Goal: Information Seeking & Learning: Compare options

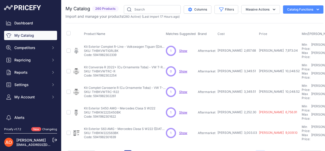
click at [130, 150] on button "1" at bounding box center [127, 154] width 7 height 9
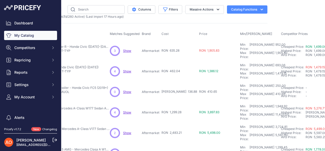
scroll to position [0, 74]
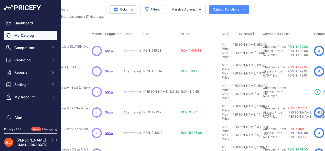
drag, startPoint x: 151, startPoint y: 48, endPoint x: 164, endPoint y: 49, distance: 13.1
click at [164, 49] on tr "Pachet Bara Spate Type-R - Honda Civic ([DATE]-[DATE]) Show" at bounding box center [219, 50] width 456 height 21
drag, startPoint x: 151, startPoint y: 64, endPoint x: 163, endPoint y: 66, distance: 11.9
click at [163, 66] on td "RON 462.04" at bounding box center [161, 71] width 38 height 20
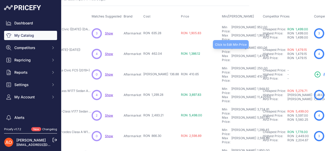
scroll to position [25, 74]
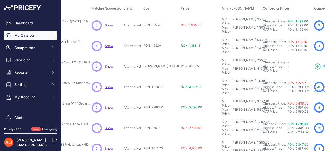
drag, startPoint x: 150, startPoint y: 56, endPoint x: 167, endPoint y: 57, distance: 17.3
click at [167, 57] on tr "Bara Fata Mugen Lip Spoiler - Honda Civic FC5 (2019+)" at bounding box center [219, 66] width 456 height 20
click at [180, 59] on td "RON 410.65" at bounding box center [200, 66] width 41 height 20
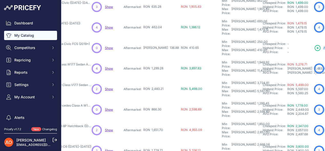
scroll to position [51, 74]
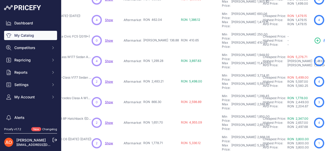
drag, startPoint x: 151, startPoint y: 47, endPoint x: 166, endPoint y: 47, distance: 15.1
click at [166, 51] on tr "Kit Caroserie pentru Mercedes A-Class W177 Sedan A45 ([DATE]-[DATE])" at bounding box center [219, 61] width 456 height 20
drag, startPoint x: 150, startPoint y: 63, endPoint x: 163, endPoint y: 64, distance: 13.4
click at [163, 71] on td "RON 2,483.21" at bounding box center [161, 81] width 38 height 20
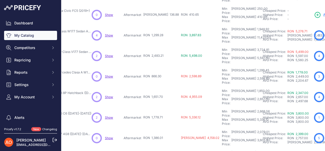
drag, startPoint x: 151, startPoint y: 53, endPoint x: 162, endPoint y: 54, distance: 10.8
click at [162, 66] on td "RON 866.30" at bounding box center [161, 76] width 38 height 20
drag, startPoint x: 151, startPoint y: 69, endPoint x: 163, endPoint y: 70, distance: 12.3
click at [163, 87] on td "RON 1,651.70" at bounding box center [161, 97] width 38 height 20
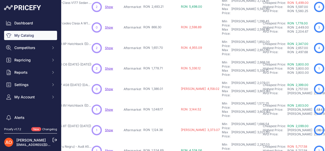
scroll to position [128, 74]
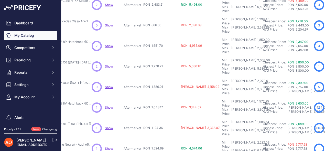
drag, startPoint x: 151, startPoint y: 34, endPoint x: 162, endPoint y: 36, distance: 12.0
click at [162, 56] on td "RON 1,778.71" at bounding box center [161, 66] width 38 height 20
drag, startPoint x: 151, startPoint y: 52, endPoint x: 166, endPoint y: 53, distance: 15.2
click at [166, 77] on tr "Kit Complet Bara Fata RS7 - Audi A7 4G8 (2009-2014) Show" at bounding box center [219, 87] width 456 height 20
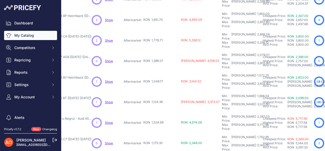
drag, startPoint x: 152, startPoint y: 42, endPoint x: 168, endPoint y: 45, distance: 16.1
click at [168, 71] on tr "Kit Complet Bara Fata RS3 - Audi A3 8V Hatchback (2013-2016)" at bounding box center [219, 81] width 456 height 20
drag, startPoint x: 156, startPoint y: 58, endPoint x: 163, endPoint y: 58, distance: 7.2
click at [163, 92] on td "RON 1,124.36" at bounding box center [161, 102] width 38 height 20
drag, startPoint x: 151, startPoint y: 75, endPoint x: 166, endPoint y: 75, distance: 15.4
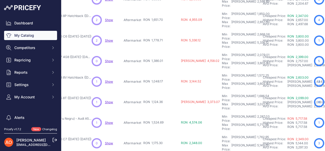
click at [166, 112] on tr "Kit Conversie Complet RS5 F5 (Cadru Negru) - Audi A5 8T (2012-2015)" at bounding box center [219, 122] width 456 height 20
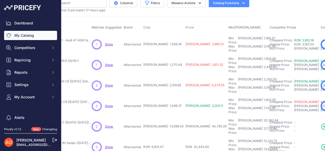
scroll to position [0, 74]
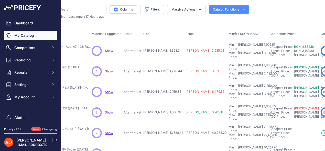
drag, startPoint x: 152, startPoint y: 49, endPoint x: 164, endPoint y: 50, distance: 12.8
click at [164, 50] on td "RON 1,328.34" at bounding box center [163, 50] width 42 height 21
drag, startPoint x: 151, startPoint y: 66, endPoint x: 164, endPoint y: 66, distance: 12.8
click at [164, 66] on td "RON 1,270.44" at bounding box center [163, 71] width 42 height 20
drag, startPoint x: 151, startPoint y: 81, endPoint x: 166, endPoint y: 82, distance: 15.1
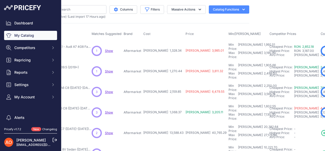
click at [166, 82] on tr "Kit Complet Bara Spate RS6 - Audi A6 C8 (2019-2021) Show" at bounding box center [222, 91] width 463 height 20
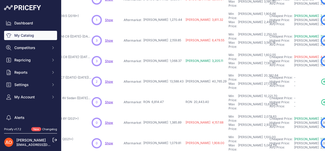
scroll to position [77, 74]
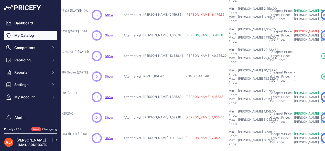
drag, startPoint x: 151, startPoint y: 70, endPoint x: 163, endPoint y: 70, distance: 12.8
click at [163, 87] on td "RON 1,385.89" at bounding box center [163, 97] width 42 height 20
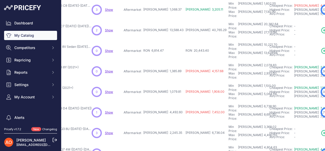
scroll to position [128, 74]
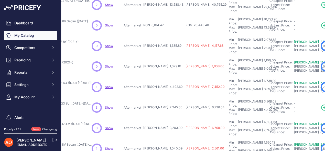
drag, startPoint x: 153, startPoint y: 52, endPoint x: 165, endPoint y: 54, distance: 12.2
click at [165, 77] on td "RON 4,492.60" at bounding box center [163, 87] width 42 height 20
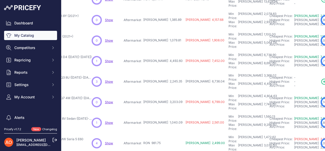
drag, startPoint x: 151, startPoint y: 43, endPoint x: 159, endPoint y: 43, distance: 8.2
click at [159, 79] on span "RON 2,245.35" at bounding box center [162, 81] width 39 height 4
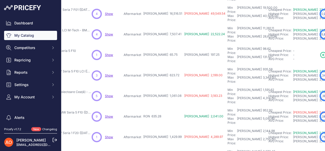
scroll to position [160, 74]
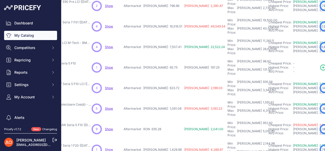
scroll to position [173, 74]
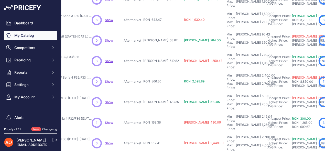
scroll to position [160, 74]
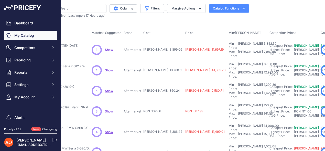
scroll to position [0, 74]
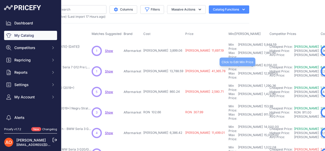
click at [263, 63] on div "8,050.00" at bounding box center [270, 67] width 14 height 8
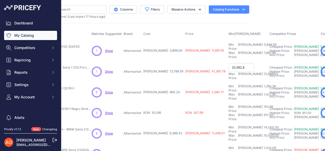
type input "20,682.88"
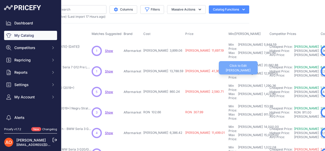
click at [263, 71] on div "12,999.00" at bounding box center [270, 75] width 15 height 8
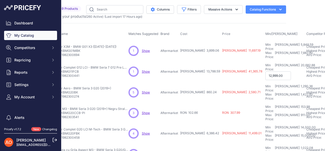
scroll to position [0, 0]
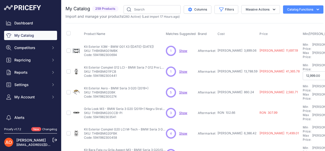
drag, startPoint x: 92, startPoint y: 65, endPoint x: 117, endPoint y: 65, distance: 24.6
click at [117, 69] on p "SKU: THBKBMG11FCB" at bounding box center [125, 71] width 82 height 4
copy p "THBKBMG11FCB"
drag, startPoint x: 226, startPoint y: 65, endPoint x: 239, endPoint y: 64, distance: 12.8
click at [239, 69] on span "RON 13,788.59" at bounding box center [238, 71] width 40 height 4
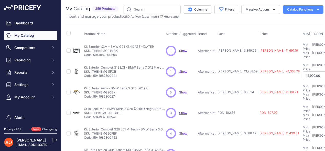
copy span "13,788.59"
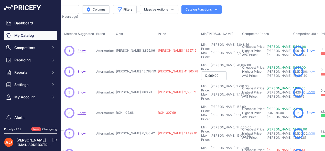
scroll to position [0, 113]
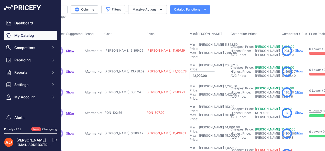
drag, startPoint x: 226, startPoint y: 64, endPoint x: 243, endPoint y: 66, distance: 17.2
click at [255, 69] on div "RON 12,999.00" at bounding box center [267, 71] width 25 height 4
copy span "12,999.00"
drag, startPoint x: 177, startPoint y: 59, endPoint x: 195, endPoint y: 60, distance: 17.7
click at [195, 61] on tr "Kit Exterior Complet G12 LCI - BMW Seria 7 G12 Pre LCI (2015-2019)" at bounding box center [183, 71] width 463 height 21
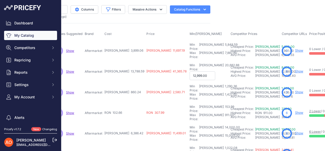
click at [190, 71] on form "12,999.00" at bounding box center [209, 75] width 39 height 9
drag, startPoint x: 177, startPoint y: 60, endPoint x: 192, endPoint y: 60, distance: 15.1
click at [192, 61] on td "Min Price: RON 20,682.88 - Click to Edit Min Price 20682.88 Max Price: RON 12,9…" at bounding box center [209, 71] width 41 height 21
copy div "20,682.88"
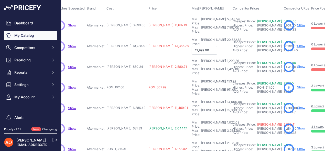
scroll to position [25, 103]
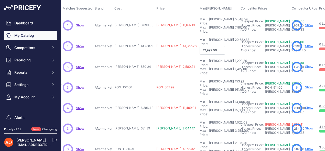
drag, startPoint x: 121, startPoint y: 56, endPoint x: 133, endPoint y: 56, distance: 11.5
click at [133, 57] on td "RON 860.24" at bounding box center [134, 67] width 42 height 20
drag, startPoint x: 123, startPoint y: 73, endPoint x: 132, endPoint y: 73, distance: 9.2
click at [132, 77] on td "RON 102.66" at bounding box center [134, 87] width 42 height 20
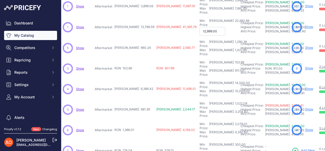
scroll to position [51, 103]
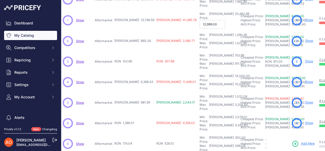
drag, startPoint x: 122, startPoint y: 63, endPoint x: 130, endPoint y: 64, distance: 8.0
click at [130, 80] on span "RON 6,386.42" at bounding box center [133, 82] width 39 height 4
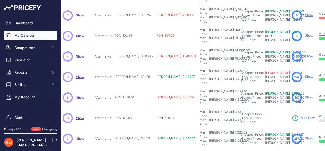
drag, startPoint x: 121, startPoint y: 54, endPoint x: 139, endPoint y: 54, distance: 17.7
click at [139, 67] on tr "Kit Bara Fata cu Grila Aspect M3 - BMW Seria 3 G20/G21 (2019+)" at bounding box center [193, 77] width 463 height 20
drag, startPoint x: 122, startPoint y: 70, endPoint x: 154, endPoint y: 70, distance: 31.3
click at [134, 87] on td "RON 1,386.01" at bounding box center [134, 97] width 42 height 20
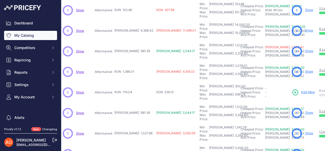
drag, startPoint x: 123, startPoint y: 93, endPoint x: 139, endPoint y: 92, distance: 15.9
click at [136, 123] on td "RON 1,027.86" at bounding box center [134, 133] width 42 height 20
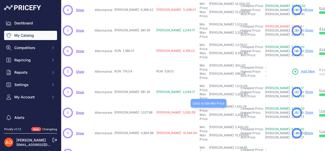
scroll to position [128, 103]
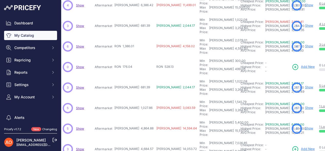
drag, startPoint x: 122, startPoint y: 84, endPoint x: 138, endPoint y: 84, distance: 15.1
click at [138, 118] on tr "Kit Exterior M4 Complet cu Ornamente Toba - BMW Seria 4 G22/G23" at bounding box center [193, 128] width 463 height 20
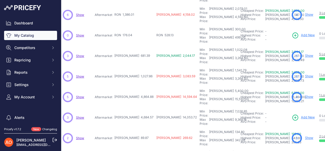
scroll to position [160, 103]
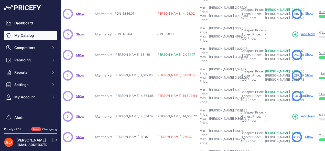
drag, startPoint x: 123, startPoint y: 100, endPoint x: 134, endPoint y: 100, distance: 11.0
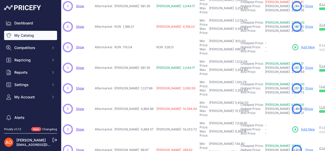
scroll to position [173, 103]
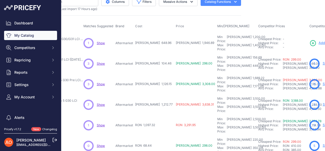
scroll to position [0, 82]
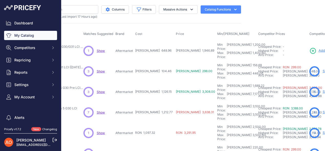
drag, startPoint x: 142, startPoint y: 50, endPoint x: 145, endPoint y: 49, distance: 3.3
click at [145, 49] on td "RON 648.96" at bounding box center [154, 50] width 41 height 21
drag, startPoint x: 143, startPoint y: 66, endPoint x: 150, endPoint y: 65, distance: 7.8
click at [150, 69] on span "RON 104.46" at bounding box center [153, 71] width 36 height 4
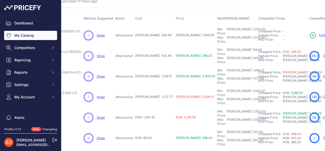
scroll to position [25, 82]
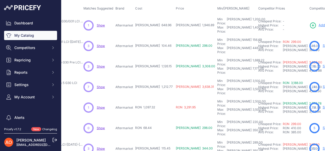
drag, startPoint x: 143, startPoint y: 56, endPoint x: 155, endPoint y: 57, distance: 12.3
click at [155, 57] on td "RON 1,126.15" at bounding box center [154, 66] width 41 height 20
drag, startPoint x: 144, startPoint y: 72, endPoint x: 158, endPoint y: 72, distance: 14.6
click at [158, 77] on tr "Kit Exterior Complet M5 F90 - BMW Seria 5 G30 LCI Show" at bounding box center [213, 87] width 460 height 20
click at [175, 77] on td "RON 3,638.31" at bounding box center [195, 87] width 41 height 20
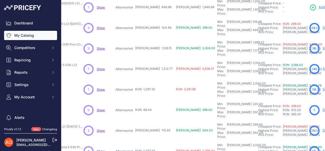
scroll to position [51, 82]
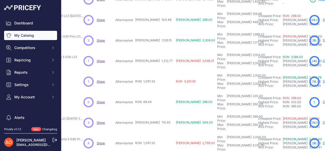
drag, startPoint x: 143, startPoint y: 62, endPoint x: 156, endPoint y: 62, distance: 13.1
click at [156, 71] on tr "Capota Aspect M5 - BMW Seria 5 G30" at bounding box center [213, 81] width 460 height 20
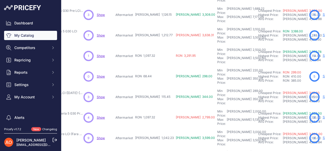
drag, startPoint x: 143, startPoint y: 55, endPoint x: 156, endPoint y: 54, distance: 13.6
click at [156, 66] on tr "Spoiler M5 - BMW Seria 5 G30 (2016+) Show" at bounding box center [213, 76] width 460 height 20
drag, startPoint x: 143, startPoint y: 70, endPoint x: 154, endPoint y: 70, distance: 11.3
click at [154, 87] on td "RON 115.45" at bounding box center [154, 97] width 41 height 20
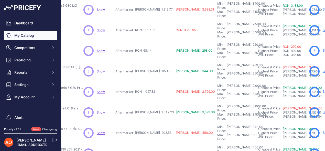
drag, startPoint x: 141, startPoint y: 62, endPoint x: 155, endPoint y: 62, distance: 13.8
click at [155, 81] on td "RON 1,097.32" at bounding box center [154, 91] width 41 height 20
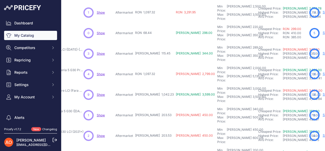
scroll to position [128, 82]
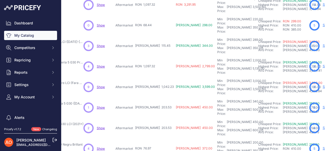
drag, startPoint x: 142, startPoint y: 51, endPoint x: 155, endPoint y: 51, distance: 12.6
click at [155, 85] on span "RON 1,042.23" at bounding box center [154, 87] width 39 height 4
drag, startPoint x: 143, startPoint y: 67, endPoint x: 154, endPoint y: 67, distance: 10.8
click at [154, 97] on td "RON 203.53" at bounding box center [154, 107] width 41 height 20
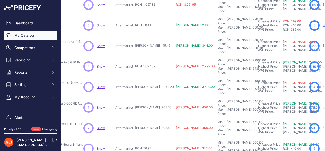
drag, startPoint x: 143, startPoint y: 84, endPoint x: 153, endPoint y: 86, distance: 10.4
click at [153, 118] on td "RON 203.53" at bounding box center [154, 128] width 41 height 20
click at [175, 97] on td "RON 450.00" at bounding box center [195, 107] width 41 height 20
drag, startPoint x: 144, startPoint y: 101, endPoint x: 157, endPoint y: 101, distance: 13.1
click at [157, 138] on tr "Spoiler Hibrid - BMW Seria 5 G30 (2016+) Negru Brillant" at bounding box center [213, 148] width 460 height 20
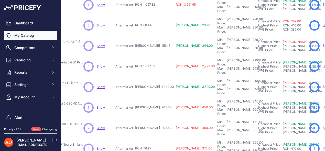
click at [153, 118] on td "RON 203.53" at bounding box center [154, 128] width 41 height 20
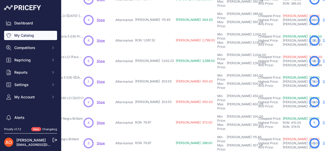
click at [144, 133] on td "RON 76.97" at bounding box center [154, 143] width 41 height 20
drag, startPoint x: 143, startPoint y: 91, endPoint x: 154, endPoint y: 91, distance: 10.8
click at [154, 133] on td "RON 76.97" at bounding box center [154, 143] width 41 height 20
click at [153, 112] on td "RON 76.97" at bounding box center [154, 122] width 41 height 20
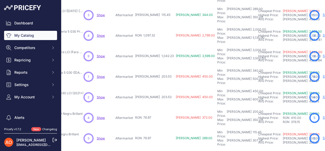
scroll to position [160, 82]
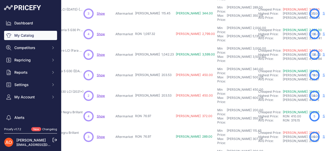
drag, startPoint x: 142, startPoint y: 102, endPoint x: 152, endPoint y: 102, distance: 9.7
drag, startPoint x: 142, startPoint y: 116, endPoint x: 155, endPoint y: 118, distance: 13.2
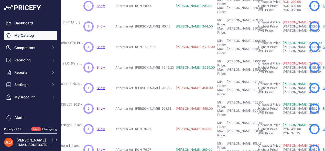
scroll to position [173, 82]
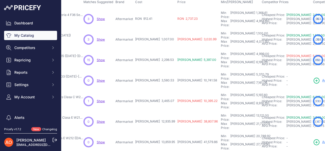
scroll to position [0, 82]
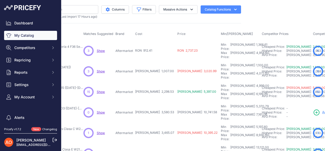
click at [143, 50] on td "RON 912.41" at bounding box center [155, 50] width 42 height 21
click at [144, 48] on span "RON 912.41" at bounding box center [143, 50] width 17 height 4
drag, startPoint x: 143, startPoint y: 48, endPoint x: 158, endPoint y: 48, distance: 14.6
click at [158, 48] on tr "Kit Exterior Complet Aspect M4 - BMW Seria 4 F36 Sedan 4 Usi" at bounding box center [215, 50] width 464 height 21
click at [176, 39] on th "Price" at bounding box center [198, 33] width 44 height 13
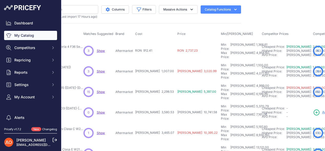
drag, startPoint x: 141, startPoint y: 65, endPoint x: 158, endPoint y: 65, distance: 16.4
click at [158, 65] on td "RON 1,007.00" at bounding box center [155, 71] width 42 height 20
click at [255, 63] on div "1,100.00" at bounding box center [261, 67] width 13 height 8
type input "1,510.5"
drag, startPoint x: 142, startPoint y: 80, endPoint x: 163, endPoint y: 81, distance: 21.0
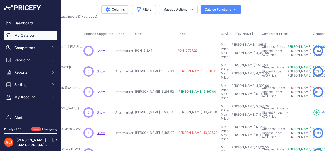
click at [163, 81] on tr "Kit Exterior Complet M-Tech - BMW X5 F15 (2013-2017) Show" at bounding box center [215, 91] width 464 height 20
click at [153, 81] on td "RON 2,298.53" at bounding box center [155, 91] width 42 height 20
drag, startPoint x: 143, startPoint y: 80, endPoint x: 157, endPoint y: 80, distance: 13.6
click at [157, 81] on td "RON 2,298.53" at bounding box center [155, 91] width 42 height 20
click at [220, 81] on td "Min Price: RON 4,999.00 - Click to Edit Min Price 4,999.00 Max Price: RON 6,199…" at bounding box center [240, 91] width 41 height 20
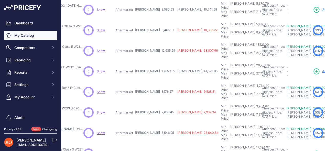
scroll to position [128, 82]
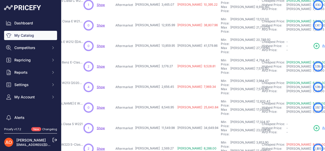
drag, startPoint x: 142, startPoint y: 67, endPoint x: 159, endPoint y: 69, distance: 16.5
click at [159, 97] on tr "Kit Conversie Maybach 2020+ – Mercedes Clasa E W213 (2016-2019)" at bounding box center [215, 107] width 464 height 20
drag, startPoint x: 142, startPoint y: 84, endPoint x: 165, endPoint y: 87, distance: 22.4
click at [165, 118] on tr "Kit Conversie W222 Maybach - Mercedes Clasa S W221 Show" at bounding box center [215, 128] width 464 height 20
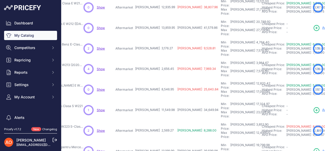
scroll to position [154, 82]
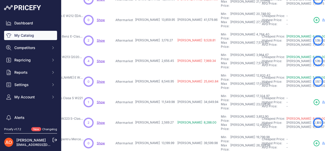
click at [181, 71] on td "RON 25,640.84" at bounding box center [198, 81] width 44 height 20
drag, startPoint x: 143, startPoint y: 58, endPoint x: 157, endPoint y: 59, distance: 13.6
click at [157, 92] on td "RON 11,549.98" at bounding box center [155, 102] width 42 height 20
drag, startPoint x: 143, startPoint y: 76, endPoint x: 156, endPoint y: 77, distance: 13.1
click at [156, 112] on td "RON 2,569.27" at bounding box center [155, 122] width 42 height 20
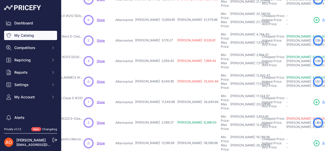
scroll to position [160, 82]
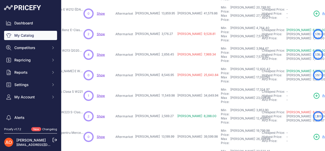
drag, startPoint x: 143, startPoint y: 85, endPoint x: 156, endPoint y: 85, distance: 12.8
click at [156, 134] on span "RON 13,199.99" at bounding box center [154, 136] width 39 height 4
click at [176, 126] on td "RON 39,599.98" at bounding box center [198, 136] width 44 height 20
drag, startPoint x: 143, startPoint y: 101, endPoint x: 158, endPoint y: 101, distance: 14.6
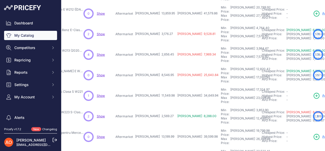
drag, startPoint x: 142, startPoint y: 118, endPoint x: 158, endPoint y: 117, distance: 15.9
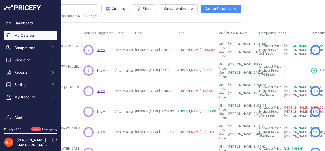
scroll to position [0, 82]
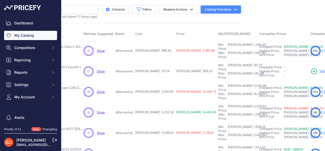
drag, startPoint x: 142, startPoint y: 49, endPoint x: 154, endPoint y: 48, distance: 11.8
click at [154, 48] on td "RON 889.30" at bounding box center [154, 50] width 41 height 21
drag, startPoint x: 143, startPoint y: 64, endPoint x: 152, endPoint y: 64, distance: 9.5
click at [152, 64] on td "RON 121.18" at bounding box center [154, 71] width 41 height 20
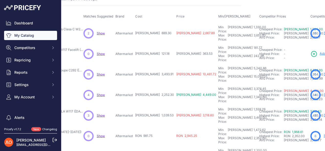
scroll to position [25, 82]
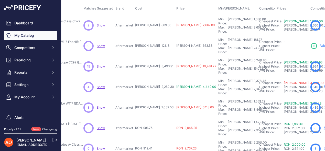
drag, startPoint x: 142, startPoint y: 57, endPoint x: 156, endPoint y: 57, distance: 13.8
click at [156, 57] on td "RON 3,493.91" at bounding box center [154, 66] width 41 height 20
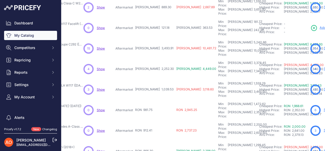
scroll to position [51, 82]
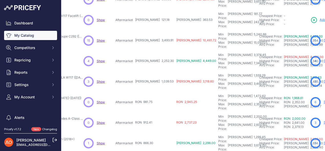
drag, startPoint x: 143, startPoint y: 46, endPoint x: 158, endPoint y: 47, distance: 14.6
click at [158, 51] on tr "Kit Complet AMG - Mercedes CLA W117" at bounding box center [213, 61] width 461 height 20
drag, startPoint x: 154, startPoint y: 62, endPoint x: 157, endPoint y: 62, distance: 3.3
click at [157, 71] on tr "Bara Spate Completă AMG - Mercedes CLA W117 (2013-2019)" at bounding box center [213, 81] width 461 height 20
drag, startPoint x: 142, startPoint y: 79, endPoint x: 156, endPoint y: 80, distance: 14.6
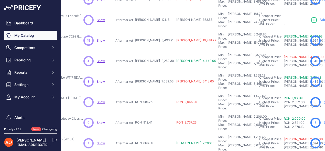
click at [156, 92] on td "RON 981.75" at bounding box center [154, 102] width 41 height 20
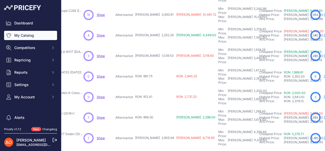
drag, startPoint x: 142, startPoint y: 69, endPoint x: 154, endPoint y: 70, distance: 12.2
click at [154, 87] on td "RON 912.41" at bounding box center [154, 97] width 41 height 20
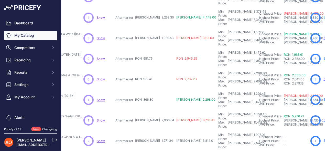
scroll to position [102, 82]
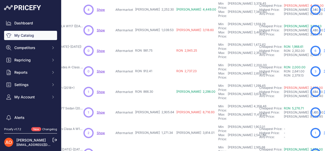
drag, startPoint x: 143, startPoint y: 60, endPoint x: 155, endPoint y: 62, distance: 11.4
click at [155, 81] on td "RON 866.30" at bounding box center [154, 91] width 41 height 20
drag, startPoint x: 144, startPoint y: 77, endPoint x: 155, endPoint y: 78, distance: 11.5
click at [155, 110] on span "RON 2,905.64" at bounding box center [154, 112] width 39 height 4
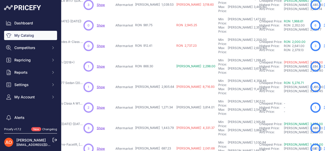
drag, startPoint x: 143, startPoint y: 69, endPoint x: 155, endPoint y: 68, distance: 11.3
click at [155, 97] on td "RON 1,271.34" at bounding box center [154, 107] width 41 height 20
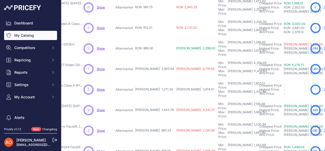
scroll to position [154, 82]
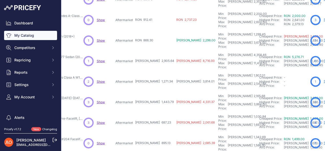
drag, startPoint x: 143, startPoint y: 60, endPoint x: 157, endPoint y: 59, distance: 13.3
click at [157, 92] on tr "Kit Exterior C63 AMG - Mercedes W204 (2007-2011) Pre-Facelift" at bounding box center [213, 102] width 461 height 20
click at [150, 92] on td "RON 1,443.79" at bounding box center [154, 102] width 41 height 20
drag, startPoint x: 142, startPoint y: 59, endPoint x: 158, endPoint y: 59, distance: 15.6
click at [158, 92] on tr "Kit Exterior C63 AMG - Mercedes W204 (2007-2011) Pre-Facelift" at bounding box center [213, 102] width 461 height 20
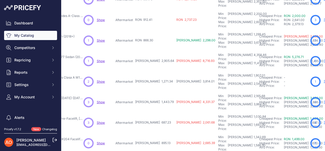
drag, startPoint x: 143, startPoint y: 76, endPoint x: 154, endPoint y: 76, distance: 10.2
click at [154, 112] on td "RON 687.23" at bounding box center [154, 122] width 41 height 20
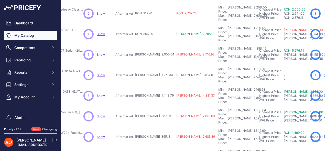
drag, startPoint x: 142, startPoint y: 83, endPoint x: 155, endPoint y: 85, distance: 12.8
click at [155, 126] on td "RON 895.13" at bounding box center [154, 136] width 41 height 20
drag, startPoint x: 143, startPoint y: 100, endPoint x: 156, endPoint y: 101, distance: 12.8
drag, startPoint x: 144, startPoint y: 118, endPoint x: 158, endPoint y: 119, distance: 14.1
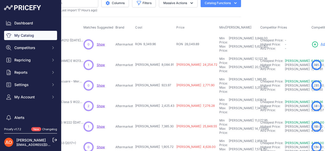
scroll to position [0, 82]
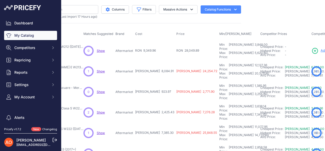
drag, startPoint x: 142, startPoint y: 48, endPoint x: 159, endPoint y: 49, distance: 16.4
click at [159, 49] on tr "Kit Facelift E63 AMG - Mercedes Clasa E W212 (2009-2012)" at bounding box center [214, 50] width 462 height 21
click at [254, 46] on div "3,848.00" at bounding box center [261, 47] width 14 height 8
type input "14,024.94"
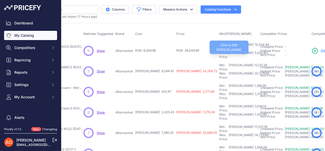
click at [254, 51] on div "5,620.00" at bounding box center [261, 55] width 14 height 8
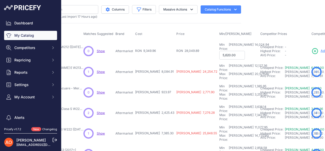
click at [219, 51] on input "5,620.00" at bounding box center [232, 55] width 26 height 9
click at [219, 51] on input "text" at bounding box center [232, 55] width 26 height 9
type input "18,699.92"
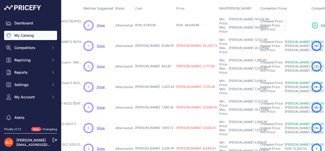
drag, startPoint x: 143, startPoint y: 55, endPoint x: 155, endPoint y: 56, distance: 11.3
click at [155, 56] on td "RON 923.97" at bounding box center [154, 66] width 41 height 20
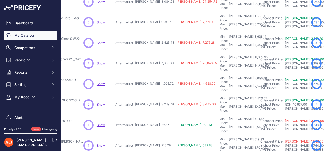
scroll to position [77, 82]
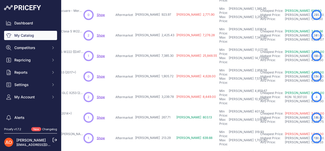
drag, startPoint x: 143, startPoint y: 37, endPoint x: 160, endPoint y: 37, distance: 16.9
click at [160, 46] on tr "Kit Exterior Maybach – Mercedes Clasa S W222 (2013-2020) Show" at bounding box center [214, 56] width 462 height 20
click at [175, 46] on td "RON 25,848.55" at bounding box center [196, 56] width 43 height 20
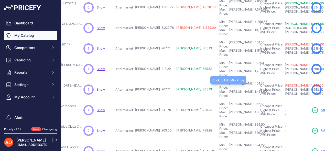
scroll to position [154, 82]
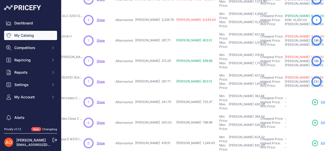
drag, startPoint x: 143, startPoint y: 59, endPoint x: 158, endPoint y: 59, distance: 14.6
click at [158, 92] on tr "Bara Fata Avantgarde/Elegance (PDC) - Mercedes C W204 (2011-2013)" at bounding box center [214, 102] width 462 height 20
drag, startPoint x: 144, startPoint y: 75, endPoint x: 154, endPoint y: 74, distance: 10.5
click at [154, 112] on td "RON 263.00" at bounding box center [154, 122] width 41 height 20
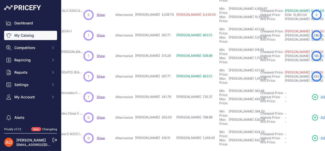
scroll to position [160, 82]
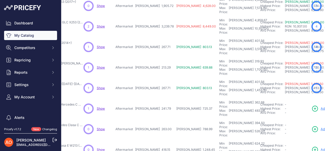
scroll to position [173, 82]
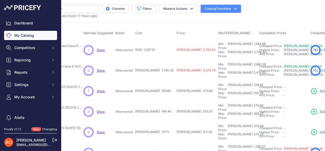
scroll to position [0, 82]
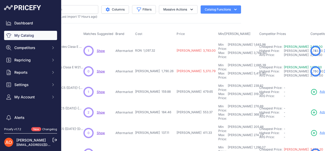
drag, startPoint x: 143, startPoint y: 49, endPoint x: 154, endPoint y: 49, distance: 11.5
click at [154, 49] on span "RON 1,097.32" at bounding box center [145, 50] width 20 height 4
drag, startPoint x: 143, startPoint y: 65, endPoint x: 155, endPoint y: 65, distance: 11.3
click at [155, 69] on span "RON 1,790.26" at bounding box center [154, 71] width 38 height 4
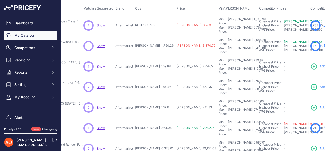
scroll to position [51, 82]
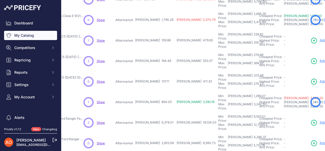
drag, startPoint x: 143, startPoint y: 46, endPoint x: 155, endPoint y: 46, distance: 12.0
click at [155, 51] on td "RON 184.46" at bounding box center [154, 61] width 41 height 20
drag, startPoint x: 143, startPoint y: 62, endPoint x: 155, endPoint y: 62, distance: 12.8
click at [155, 71] on td "RON 137.11" at bounding box center [154, 81] width 41 height 20
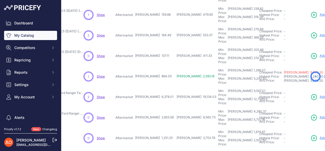
drag, startPoint x: 142, startPoint y: 54, endPoint x: 158, endPoint y: 54, distance: 15.1
click at [158, 66] on tr "Bara Fata Stil RS - Ford Focus" at bounding box center [214, 76] width 462 height 20
drag, startPoint x: 143, startPoint y: 70, endPoint x: 159, endPoint y: 70, distance: 16.1
click at [159, 87] on tr "Pachet Exterior Complet F150 Raptor - Ford Ranger Facelift Show" at bounding box center [214, 97] width 462 height 20
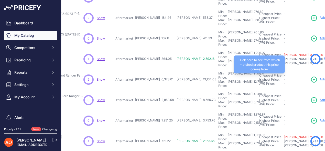
scroll to position [102, 82]
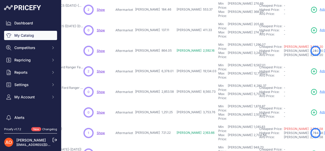
drag, startPoint x: 142, startPoint y: 61, endPoint x: 156, endPoint y: 61, distance: 13.3
click at [156, 81] on td "RON 2,853.58" at bounding box center [154, 91] width 41 height 20
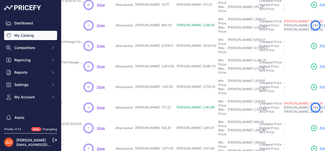
drag, startPoint x: 142, startPoint y: 53, endPoint x: 156, endPoint y: 53, distance: 13.8
click at [156, 77] on td "RON 1,251.25" at bounding box center [154, 87] width 41 height 20
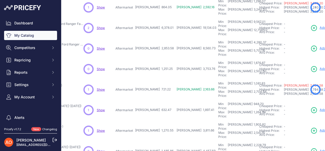
scroll to position [154, 82]
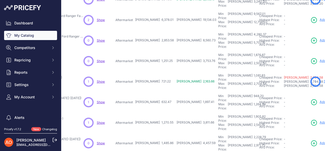
drag, startPoint x: 142, startPoint y: 59, endPoint x: 154, endPoint y: 59, distance: 11.8
click at [154, 92] on td "RON 632.47" at bounding box center [154, 102] width 41 height 20
drag, startPoint x: 142, startPoint y: 75, endPoint x: 158, endPoint y: 75, distance: 15.1
click at [158, 112] on tr "Pachet Exterior Stil FR - Seat Ibiza (2018+)" at bounding box center [214, 122] width 462 height 20
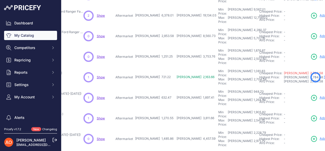
scroll to position [160, 82]
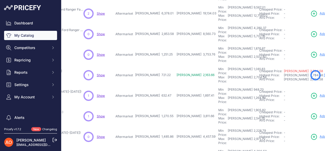
drag, startPoint x: 142, startPoint y: 84, endPoint x: 157, endPoint y: 84, distance: 14.9
click at [157, 126] on tr "Bara Spate Anniv. - Jeep Wrangler JK (2007-2017) Show" at bounding box center [214, 136] width 462 height 20
drag, startPoint x: 143, startPoint y: 101, endPoint x: 159, endPoint y: 100, distance: 15.4
drag, startPoint x: 142, startPoint y: 118, endPoint x: 155, endPoint y: 118, distance: 12.8
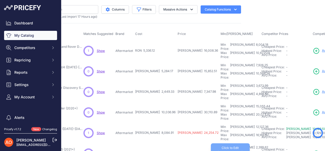
scroll to position [0, 82]
drag, startPoint x: 143, startPoint y: 65, endPoint x: 156, endPoint y: 65, distance: 13.1
click at [156, 65] on td "RON 5,284.17" at bounding box center [155, 71] width 43 height 20
drag, startPoint x: 142, startPoint y: 80, endPoint x: 158, endPoint y: 80, distance: 15.6
click at [158, 81] on td "RON 2,449.33" at bounding box center [155, 91] width 43 height 20
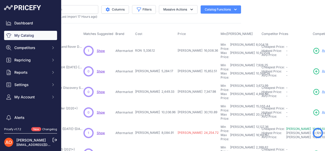
scroll to position [25, 82]
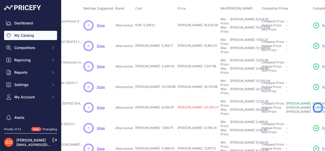
drag, startPoint x: 143, startPoint y: 73, endPoint x: 160, endPoint y: 72, distance: 16.7
click at [160, 77] on tr "Pachet Exterior SVR - Land Rover Defender (2020+) Show" at bounding box center [215, 87] width 464 height 20
drag, startPoint x: 143, startPoint y: 89, endPoint x: 157, endPoint y: 90, distance: 14.1
click at [157, 97] on td "RON 8,084.91" at bounding box center [155, 107] width 43 height 20
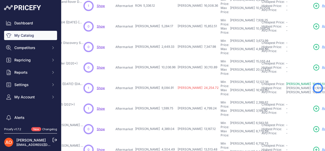
scroll to position [51, 82]
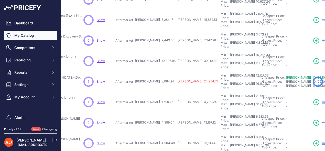
drag, startPoint x: 143, startPoint y: 80, endPoint x: 155, endPoint y: 80, distance: 12.6
click at [155, 92] on td "RON 1,599.75" at bounding box center [155, 102] width 43 height 20
drag, startPoint x: 209, startPoint y: 77, endPoint x: 222, endPoint y: 83, distance: 14.2
click at [222, 92] on td "Min Price: RON 2,399.62 - Click to Edit Min Price 2,399.62 Max Price: RON 3,199…" at bounding box center [240, 102] width 41 height 20
click at [220, 71] on td "Min Price: RON 12,127.36 - Click to Edit Min Price 12,127.36 Max Price: RON 16,…" at bounding box center [240, 81] width 41 height 20
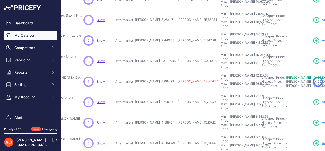
drag, startPoint x: 143, startPoint y: 95, endPoint x: 160, endPoint y: 95, distance: 16.9
click at [160, 112] on tr "Pachet Exterior Complet JCW - Mini Cooper F55 (4 Usi, Stil LCI 2021+)" at bounding box center [215, 122] width 464 height 20
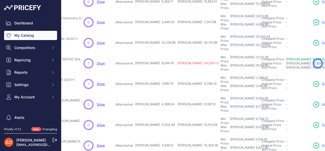
scroll to position [77, 82]
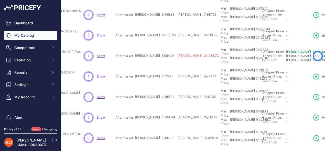
drag, startPoint x: 143, startPoint y: 87, endPoint x: 158, endPoint y: 87, distance: 15.4
click at [158, 107] on tr "Pachet Exterior Complet JCW - Mini Cooper F56 (2 Usi, Stil LCI 2021+)" at bounding box center [215, 117] width 464 height 20
drag, startPoint x: 143, startPoint y: 102, endPoint x: 157, endPoint y: 102, distance: 13.8
click at [157, 128] on td "RON 3,436.13" at bounding box center [155, 138] width 43 height 20
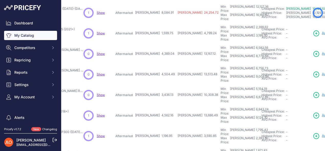
scroll to position [128, 82]
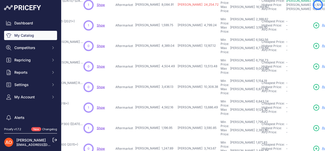
drag, startPoint x: 143, startPoint y: 68, endPoint x: 199, endPoint y: 71, distance: 55.9
click at [159, 97] on tr "Pachet Exterior TKT - Porsche Macan (2018+)" at bounding box center [215, 107] width 464 height 20
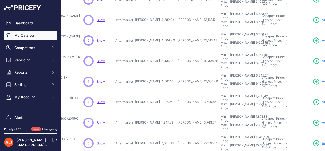
drag, startPoint x: 143, startPoint y: 75, endPoint x: 159, endPoint y: 78, distance: 15.9
click at [159, 112] on tr "Bara Custom + Grila - Nissan Navara NP300 (2015+) Show" at bounding box center [215, 122] width 464 height 20
drag, startPoint x: 142, startPoint y: 91, endPoint x: 157, endPoint y: 93, distance: 14.5
click at [157, 133] on td "RON 7,665.06" at bounding box center [155, 143] width 43 height 20
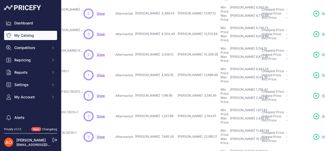
drag, startPoint x: 143, startPoint y: 101, endPoint x: 160, endPoint y: 103, distance: 16.3
drag, startPoint x: 143, startPoint y: 118, endPoint x: 160, endPoint y: 120, distance: 16.5
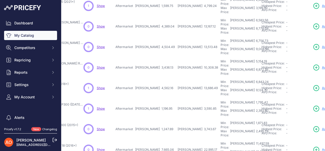
scroll to position [173, 82]
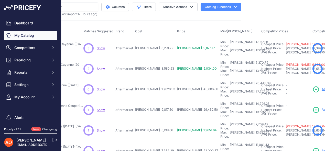
scroll to position [0, 82]
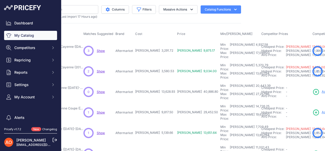
drag, startPoint x: 143, startPoint y: 49, endPoint x: 156, endPoint y: 48, distance: 13.3
click at [156, 48] on td "RON 3,291.72" at bounding box center [155, 50] width 42 height 21
drag, startPoint x: 143, startPoint y: 65, endPoint x: 158, endPoint y: 65, distance: 14.9
click at [158, 65] on td "RON 3,580.53" at bounding box center [155, 71] width 42 height 20
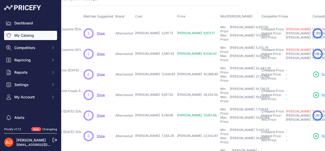
scroll to position [25, 82]
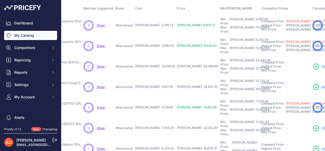
drag, startPoint x: 143, startPoint y: 55, endPoint x: 156, endPoint y: 56, distance: 12.8
click at [156, 64] on span "RON 13,628.93" at bounding box center [155, 66] width 40 height 4
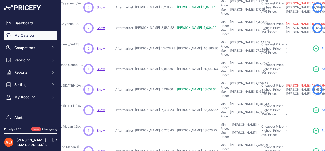
scroll to position [51, 82]
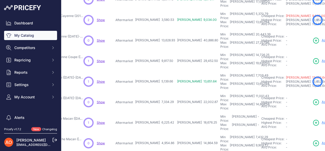
drag, startPoint x: 143, startPoint y: 45, endPoint x: 159, endPoint y: 47, distance: 16.1
click at [159, 51] on tr "Pachet Exterior Turbo GT - Porsche Cayenne Coupe (2018-2022, 3.0T)" at bounding box center [214, 61] width 463 height 20
drag, startPoint x: 142, startPoint y: 62, endPoint x: 156, endPoint y: 62, distance: 14.1
click at [156, 71] on td "RON 5,139.66" at bounding box center [155, 81] width 42 height 20
drag, startPoint x: 142, startPoint y: 78, endPoint x: 157, endPoint y: 79, distance: 14.4
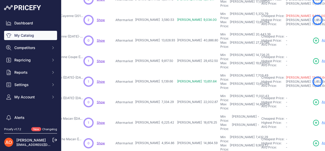
click at [157, 92] on td "RON 7,334.29" at bounding box center [155, 102] width 42 height 20
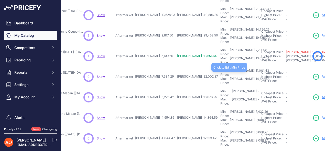
scroll to position [77, 82]
drag, startPoint x: 143, startPoint y: 70, endPoint x: 160, endPoint y: 69, distance: 17.4
click at [160, 87] on tr "Spoiler Trunk LED Rosu Facelift - Porsche Macan (2014-2018)" at bounding box center [214, 97] width 463 height 20
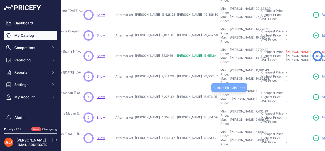
click at [221, 89] on div "Min Price: RON -" at bounding box center [240, 93] width 39 height 8
type input "9,338.13"
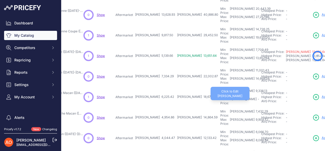
click at [221, 97] on div "Max Price: RON -" at bounding box center [240, 101] width 39 height 8
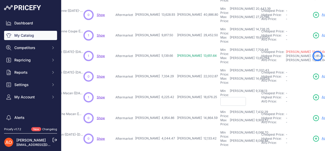
click at [221, 97] on input "text" at bounding box center [234, 101] width 26 height 9
type input "12,450.84"
drag, startPoint x: 143, startPoint y: 86, endPoint x: 169, endPoint y: 89, distance: 26.0
click at [169, 107] on tr "Spoiler Trunk LED Smoke Facelift - Porsche Macan (2014-2018)" at bounding box center [214, 117] width 463 height 20
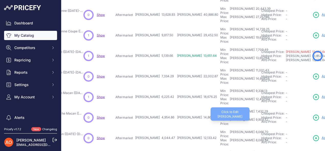
scroll to position [102, 82]
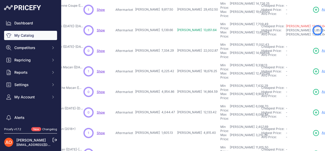
drag, startPoint x: 141, startPoint y: 78, endPoint x: 157, endPoint y: 78, distance: 15.9
click at [157, 102] on td "RON 4,044.47" at bounding box center [155, 112] width 42 height 20
drag, startPoint x: 142, startPoint y: 92, endPoint x: 157, endPoint y: 92, distance: 15.6
click at [157, 122] on td "RON 1,605.13" at bounding box center [155, 132] width 42 height 20
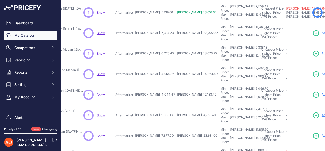
scroll to position [128, 82]
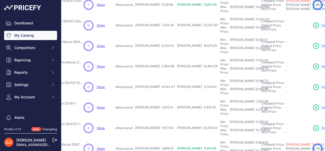
drag, startPoint x: 142, startPoint y: 82, endPoint x: 156, endPoint y: 83, distance: 13.4
click at [156, 118] on td "RON 7,877.00" at bounding box center [155, 128] width 42 height 20
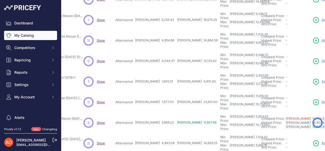
drag, startPoint x: 143, startPoint y: 76, endPoint x: 158, endPoint y: 75, distance: 14.9
click at [158, 112] on tr "Bara Fata Turbo (Include DRL) - Porsche Macan (2014-2021)" at bounding box center [214, 122] width 463 height 20
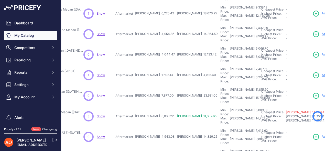
drag, startPoint x: 143, startPoint y: 85, endPoint x: 157, endPoint y: 84, distance: 13.9
click at [157, 126] on td "RON 4,943.08" at bounding box center [155, 136] width 42 height 20
drag, startPoint x: 143, startPoint y: 101, endPoint x: 157, endPoint y: 101, distance: 13.8
drag, startPoint x: 208, startPoint y: 96, endPoint x: 224, endPoint y: 97, distance: 16.1
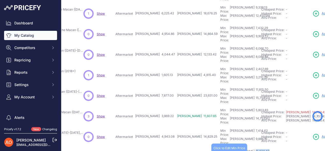
drag, startPoint x: 142, startPoint y: 117, endPoint x: 159, endPoint y: 114, distance: 17.6
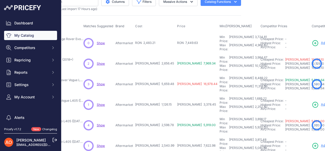
scroll to position [0, 82]
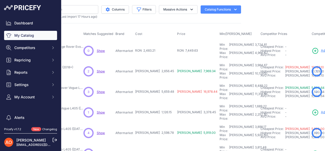
drag, startPoint x: 143, startPoint y: 48, endPoint x: 157, endPoint y: 49, distance: 14.2
click at [157, 49] on td "RON 2,483.21" at bounding box center [155, 50] width 42 height 21
drag, startPoint x: 142, startPoint y: 65, endPoint x: 160, endPoint y: 65, distance: 17.9
click at [160, 65] on tr "Pachet Exterior SVR - Range Rover Sport (2018+) Show" at bounding box center [214, 71] width 462 height 20
click at [147, 51] on td "RON 2,483.21" at bounding box center [155, 50] width 42 height 21
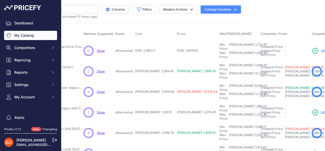
drag, startPoint x: 143, startPoint y: 65, endPoint x: 157, endPoint y: 66, distance: 14.1
click at [157, 66] on td "RON 2,656.45" at bounding box center [155, 71] width 42 height 20
drag, startPoint x: 141, startPoint y: 81, endPoint x: 154, endPoint y: 81, distance: 12.3
click at [154, 89] on span "RON 5,659.48" at bounding box center [154, 91] width 39 height 4
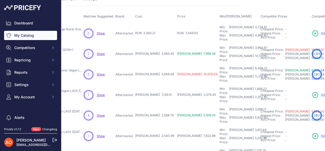
scroll to position [25, 82]
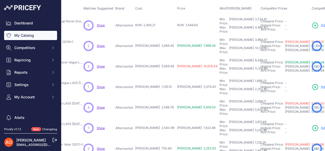
drag, startPoint x: 143, startPoint y: 72, endPoint x: 156, endPoint y: 71, distance: 13.4
click at [156, 77] on td "RON 1,126.15" at bounding box center [155, 87] width 42 height 20
drag, startPoint x: 143, startPoint y: 87, endPoint x: 159, endPoint y: 88, distance: 16.4
click at [159, 97] on tr "Pachet Exterior SVO - Range Rover Vogue L405 (2013-2017)" at bounding box center [214, 107] width 462 height 20
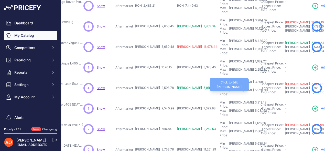
scroll to position [51, 82]
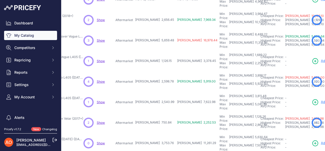
drag, startPoint x: 143, startPoint y: 80, endPoint x: 159, endPoint y: 78, distance: 15.9
click at [159, 92] on tr "Pachet Exterior SVO - Range Rover Vogue L405 (2018-2021)" at bounding box center [214, 102] width 462 height 20
drag, startPoint x: 142, startPoint y: 96, endPoint x: 153, endPoint y: 95, distance: 11.0
click at [153, 112] on td "RON 750.84" at bounding box center [155, 122] width 42 height 20
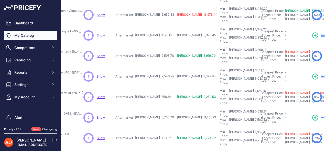
drag, startPoint x: 143, startPoint y: 87, endPoint x: 157, endPoint y: 86, distance: 13.9
click at [157, 107] on td "RON 3,753.76" at bounding box center [155, 117] width 42 height 20
drag, startPoint x: 143, startPoint y: 103, endPoint x: 155, endPoint y: 103, distance: 12.0
click at [155, 128] on td "RON 1,241.61" at bounding box center [155, 138] width 42 height 20
click at [151, 128] on td "RON 1,241.61" at bounding box center [155, 138] width 42 height 20
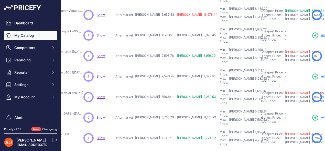
drag, startPoint x: 143, startPoint y: 103, endPoint x: 160, endPoint y: 103, distance: 17.7
click at [160, 128] on tr "Set Bara Fata + Grila - Seat Ibiza Cupra (2018+) Show" at bounding box center [214, 138] width 462 height 20
click at [156, 107] on td "RON 3,753.76" at bounding box center [155, 117] width 42 height 20
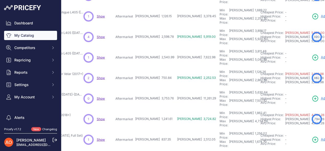
scroll to position [102, 82]
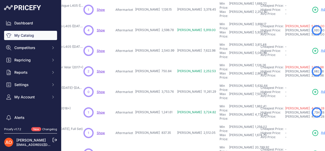
drag, startPoint x: 142, startPoint y: 94, endPoint x: 154, endPoint y: 92, distance: 12.7
click at [154, 122] on td "RON 837.35" at bounding box center [155, 132] width 42 height 20
drag, startPoint x: 144, startPoint y: 110, endPoint x: 157, endPoint y: 110, distance: 13.6
click at [157, 143] on td "RON 13,859.95" at bounding box center [155, 153] width 42 height 20
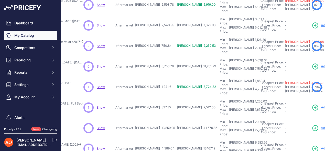
drag, startPoint x: 144, startPoint y: 101, endPoint x: 156, endPoint y: 100, distance: 12.3
click at [156, 138] on td "RON 4,389.04" at bounding box center [155, 148] width 42 height 20
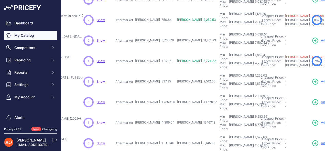
drag, startPoint x: 142, startPoint y: 92, endPoint x: 156, endPoint y: 91, distance: 13.6
click at [156, 133] on td "RON 1,048.40" at bounding box center [155, 143] width 42 height 20
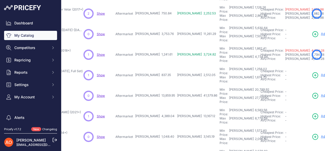
drag, startPoint x: 143, startPoint y: 101, endPoint x: 156, endPoint y: 101, distance: 13.3
drag, startPoint x: 142, startPoint y: 117, endPoint x: 159, endPoint y: 116, distance: 16.9
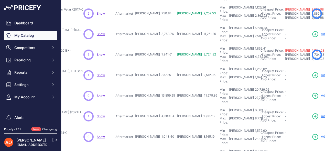
scroll to position [173, 82]
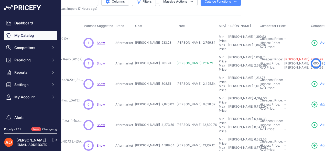
scroll to position [0, 82]
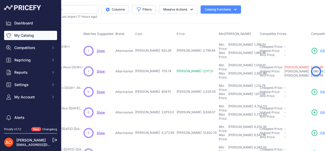
drag, startPoint x: 141, startPoint y: 49, endPoint x: 155, endPoint y: 46, distance: 13.5
click at [155, 46] on td "RON 933.28" at bounding box center [154, 50] width 41 height 21
drag, startPoint x: 143, startPoint y: 65, endPoint x: 156, endPoint y: 63, distance: 13.9
click at [156, 63] on td "RON 705.74" at bounding box center [154, 71] width 41 height 20
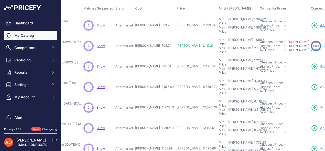
drag, startPoint x: 143, startPoint y: 55, endPoint x: 155, endPoint y: 51, distance: 12.6
click at [155, 56] on td "RON 808.51" at bounding box center [154, 66] width 41 height 20
drag, startPoint x: 143, startPoint y: 72, endPoint x: 159, endPoint y: 71, distance: 15.9
click at [159, 77] on tr "Pachet Exterior Tundra Facelift - Toyota Hilux (2016-2019) Show" at bounding box center [214, 87] width 462 height 20
drag, startPoint x: 144, startPoint y: 88, endPoint x: 156, endPoint y: 88, distance: 12.3
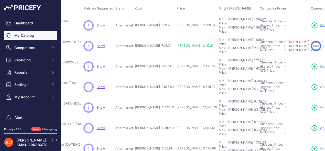
click at [156, 97] on td "RON 4,273.59" at bounding box center [154, 107] width 41 height 20
drag, startPoint x: 143, startPoint y: 87, endPoint x: 156, endPoint y: 87, distance: 13.6
click at [156, 97] on td "RON 4,273.59" at bounding box center [154, 107] width 41 height 20
drag, startPoint x: 143, startPoint y: 105, endPoint x: 158, endPoint y: 105, distance: 14.6
click at [158, 118] on tr "Pachet Exterior Rocco - Toyota Hilux Vigo (2004-2015, Stil 2021+)" at bounding box center [214, 128] width 462 height 20
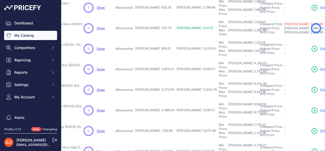
scroll to position [51, 82]
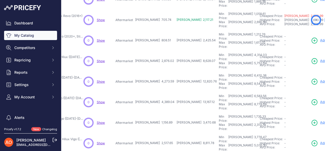
drag, startPoint x: 143, startPoint y: 94, endPoint x: 159, endPoint y: 94, distance: 15.6
click at [159, 112] on tr "Bara Fata + Grila Lexus - Toyota Hilux Vigo (2012-2015)" at bounding box center [214, 122] width 462 height 20
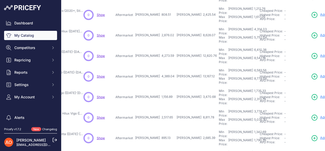
scroll to position [102, 82]
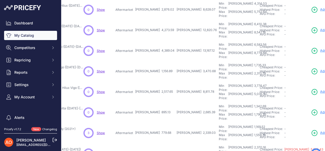
drag, startPoint x: 142, startPoint y: 59, endPoint x: 159, endPoint y: 62, distance: 16.6
click at [159, 81] on tr "Pachet Exterior Completa Lexus - Toyota Hilux Vigo (2005-2015)" at bounding box center [214, 91] width 462 height 20
drag, startPoint x: 142, startPoint y: 76, endPoint x: 155, endPoint y: 75, distance: 12.6
click at [155, 102] on td "RON 895.13" at bounding box center [154, 112] width 41 height 20
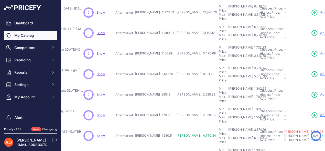
scroll to position [128, 82]
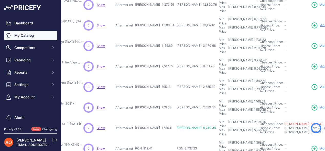
drag, startPoint x: 141, startPoint y: 68, endPoint x: 155, endPoint y: 68, distance: 13.6
click at [155, 97] on td "RON 779.68" at bounding box center [154, 107] width 41 height 20
drag, startPoint x: 142, startPoint y: 83, endPoint x: 157, endPoint y: 83, distance: 15.4
click at [157, 118] on tr "Kit Caroserie R32 - Volkswagen Golf 5 (2003-2009) Show" at bounding box center [214, 128] width 462 height 20
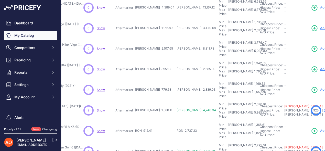
scroll to position [154, 82]
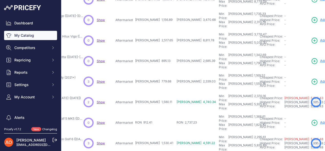
drag, startPoint x: 142, startPoint y: 75, endPoint x: 155, endPoint y: 73, distance: 13.5
click at [155, 112] on td "RON 912.41" at bounding box center [154, 122] width 41 height 20
drag, startPoint x: 148, startPoint y: 91, endPoint x: 158, endPoint y: 89, distance: 9.6
click at [158, 133] on tr "Kit Caroserie Golf 7.5 Facelift - Volkswagen Golf 6 (2009-2012)" at bounding box center [214, 143] width 462 height 20
drag, startPoint x: 143, startPoint y: 108, endPoint x: 156, endPoint y: 107, distance: 12.6
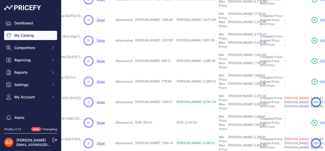
drag, startPoint x: 141, startPoint y: 123, endPoint x: 155, endPoint y: 122, distance: 13.7
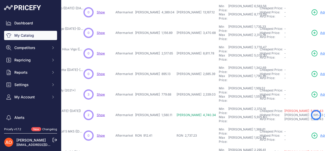
scroll to position [166, 82]
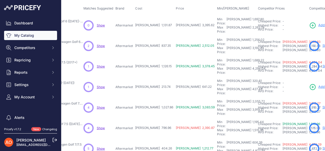
scroll to position [0, 82]
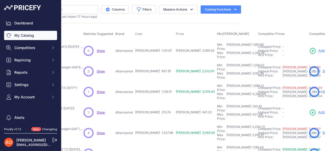
drag, startPoint x: 142, startPoint y: 48, endPoint x: 157, endPoint y: 48, distance: 15.1
click at [157, 48] on tr "Kit Exterior Complet R20 - Volkswagen Golf 6 (2009-2012)" at bounding box center [213, 50] width 460 height 21
drag, startPoint x: 142, startPoint y: 65, endPoint x: 154, endPoint y: 65, distance: 11.3
click at [154, 65] on td "RON 837.35" at bounding box center [154, 71] width 41 height 20
drag, startPoint x: 143, startPoint y: 81, endPoint x: 154, endPoint y: 81, distance: 10.8
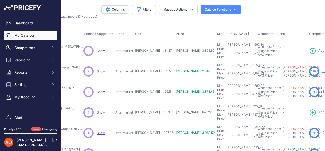
click at [154, 81] on td "RON 1,126.15" at bounding box center [154, 91] width 41 height 20
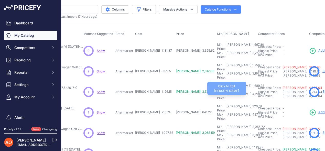
scroll to position [25, 82]
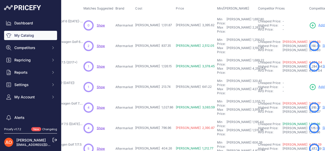
drag, startPoint x: 143, startPoint y: 72, endPoint x: 155, endPoint y: 72, distance: 11.8
click at [155, 77] on td "RON 213.74" at bounding box center [154, 87] width 41 height 20
drag, startPoint x: 142, startPoint y: 89, endPoint x: 158, endPoint y: 88, distance: 16.2
click at [158, 97] on tr "Kit Complet Bara Fata și Grila GTI - Volkswagen Golf 7.5(2017-2020)" at bounding box center [213, 107] width 460 height 20
drag, startPoint x: 142, startPoint y: 102, endPoint x: 177, endPoint y: 97, distance: 35.2
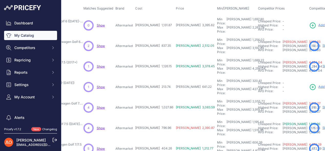
click at [157, 118] on tr "Kit Complet Bara Fata R - Volkswagen Golf 7.5 (2017-2020)" at bounding box center [213, 128] width 460 height 20
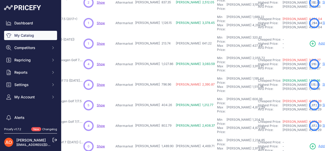
scroll to position [77, 82]
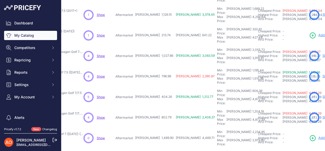
drag, startPoint x: 143, startPoint y: 70, endPoint x: 155, endPoint y: 70, distance: 11.5
click at [155, 87] on td "RON 404.26" at bounding box center [154, 97] width 41 height 20
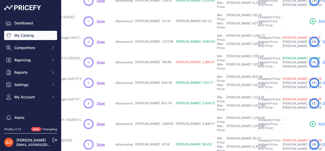
scroll to position [102, 82]
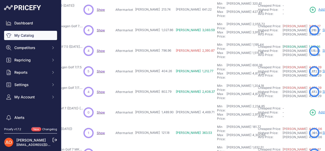
drag, startPoint x: 142, startPoint y: 62, endPoint x: 155, endPoint y: 61, distance: 13.6
click at [155, 81] on td "RON 802.79" at bounding box center [154, 91] width 41 height 20
drag, startPoint x: 143, startPoint y: 76, endPoint x: 157, endPoint y: 76, distance: 14.6
click at [157, 102] on tr "Kit Exterior Complet GTI - Volkswagen Golf 7 (2013-2017)" at bounding box center [213, 112] width 460 height 20
drag, startPoint x: 142, startPoint y: 94, endPoint x: 152, endPoint y: 93, distance: 10.0
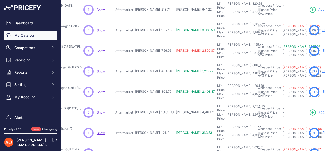
click at [152, 122] on td "RON 121.18" at bounding box center [154, 132] width 41 height 20
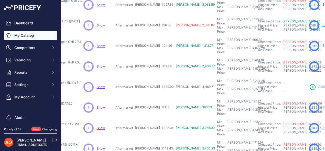
drag, startPoint x: 142, startPoint y: 85, endPoint x: 156, endPoint y: 83, distance: 13.4
click at [156, 118] on td "RON 1,088.34" at bounding box center [154, 128] width 41 height 20
drag, startPoint x: 143, startPoint y: 101, endPoint x: 156, endPoint y: 99, distance: 13.9
click at [156, 138] on tr "Kit Conversie R - Volkswagen Golf 7 catre 7.5 (2017+)" at bounding box center [213, 148] width 460 height 20
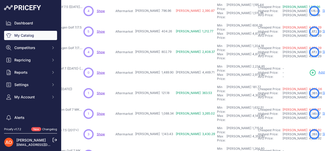
scroll to position [154, 82]
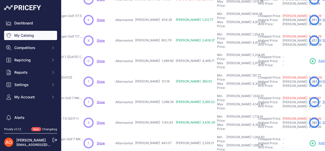
drag, startPoint x: 143, startPoint y: 91, endPoint x: 156, endPoint y: 90, distance: 13.9
click at [156, 133] on tr "Kit Complet Bara Fata si R400 - Volkswagen Golf 7 MK7 (2012-2018)" at bounding box center [213, 143] width 460 height 20
drag, startPoint x: 142, startPoint y: 108, endPoint x: 156, endPoint y: 107, distance: 14.1
drag, startPoint x: 143, startPoint y: 124, endPoint x: 154, endPoint y: 121, distance: 11.6
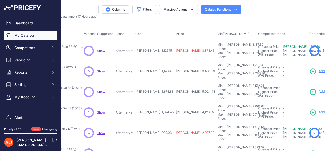
scroll to position [0, 82]
drag, startPoint x: 142, startPoint y: 48, endPoint x: 158, endPoint y: 48, distance: 15.1
click at [158, 48] on tr "Kit Complet Bara Fata si Grila WRC - VW Polo 6R/6C (2010-2017)" at bounding box center [213, 50] width 460 height 21
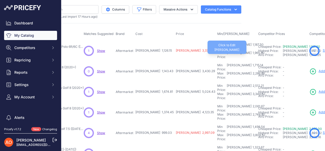
click at [252, 51] on div "1,965.80" at bounding box center [258, 55] width 13 height 8
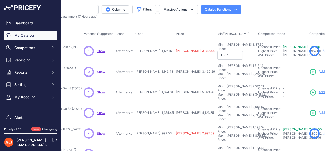
type input "1,957.00"
drag, startPoint x: 142, startPoint y: 66, endPoint x: 156, endPoint y: 64, distance: 14.0
click at [156, 64] on td "RON 1,143.43" at bounding box center [154, 71] width 40 height 20
drag, startPoint x: 143, startPoint y: 81, endPoint x: 155, endPoint y: 82, distance: 12.8
click at [155, 82] on td "RON 1,674.81" at bounding box center [154, 91] width 40 height 20
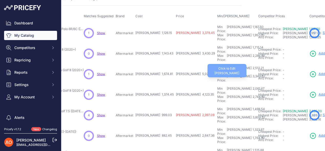
scroll to position [25, 82]
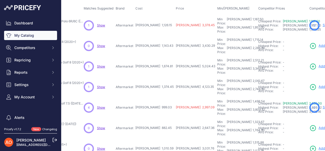
drag, startPoint x: 142, startPoint y: 71, endPoint x: 156, endPoint y: 72, distance: 13.8
click at [156, 77] on tr "Kit Exterior Complet R-Line - Volkswagen Golf 8 (2020+)" at bounding box center [213, 87] width 460 height 20
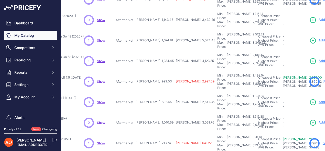
drag, startPoint x: 142, startPoint y: 63, endPoint x: 155, endPoint y: 60, distance: 13.3
click at [155, 71] on td "RON 999.03" at bounding box center [154, 81] width 40 height 20
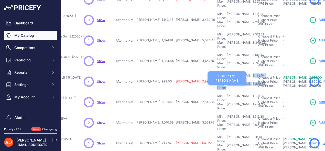
drag, startPoint x: 205, startPoint y: 60, endPoint x: 220, endPoint y: 66, distance: 15.9
click at [220, 71] on td "Min Price: RON 1,498.54 - Click to Edit Min Price 1,498.54 Max Price: RON 3,809…" at bounding box center [236, 81] width 41 height 20
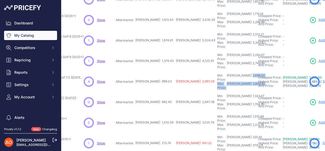
scroll to position [77, 82]
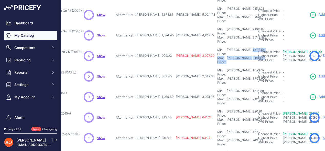
drag, startPoint x: 143, startPoint y: 52, endPoint x: 154, endPoint y: 53, distance: 11.9
click at [154, 66] on td "RON 882.45" at bounding box center [154, 76] width 40 height 20
click at [155, 66] on td "RON 882.45" at bounding box center [154, 76] width 40 height 20
drag, startPoint x: 142, startPoint y: 70, endPoint x: 156, endPoint y: 70, distance: 14.6
click at [156, 87] on tr "Bara Fata R-Line - Volkswagen Jetta (2015+)" at bounding box center [213, 97] width 460 height 20
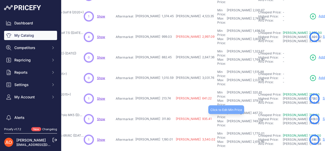
scroll to position [102, 82]
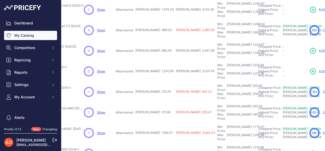
drag, startPoint x: 143, startPoint y: 60, endPoint x: 153, endPoint y: 60, distance: 10.8
click at [153, 81] on td "RON 213.74" at bounding box center [154, 91] width 40 height 20
drag, startPoint x: 143, startPoint y: 78, endPoint x: 154, endPoint y: 75, distance: 11.1
click at [154, 102] on td "RON 311.80" at bounding box center [154, 112] width 40 height 20
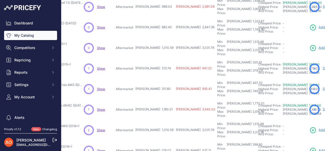
scroll to position [128, 82]
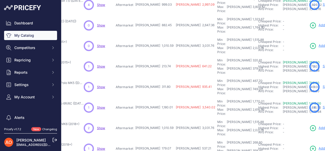
drag, startPoint x: 143, startPoint y: 69, endPoint x: 155, endPoint y: 68, distance: 11.3
click at [155, 97] on td "RON 1,180.01" at bounding box center [154, 107] width 40 height 20
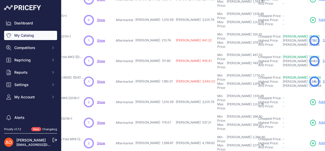
drag, startPoint x: 143, startPoint y: 59, endPoint x: 158, endPoint y: 59, distance: 15.4
click at [158, 92] on tr "Bara Fata și Grila GTI - Volkswagen Polo MK6 (2018+)" at bounding box center [213, 102] width 460 height 20
click at [216, 112] on td "Min Price: RON 268.60 - Click to Edit Min Price 268.60 Max Price: RON 358.14 - …" at bounding box center [236, 122] width 41 height 20
drag, startPoint x: 148, startPoint y: 74, endPoint x: 156, endPoint y: 73, distance: 8.2
click at [156, 112] on td "RON 179.07" at bounding box center [154, 122] width 40 height 20
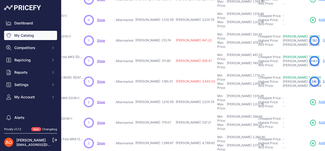
drag, startPoint x: 144, startPoint y: 91, endPoint x: 158, endPoint y: 92, distance: 13.8
click at [158, 133] on tr "Kit Exterior Complet R-Line - Volkswagen Polo MK6 (2018+)" at bounding box center [213, 143] width 460 height 20
click at [146, 112] on td "RON 179.07" at bounding box center [154, 122] width 40 height 20
drag, startPoint x: 142, startPoint y: 92, endPoint x: 161, endPoint y: 91, distance: 19.0
click at [161, 133] on tr "Kit Exterior Complet R-Line - Volkswagen Polo MK6 (2018+)" at bounding box center [213, 143] width 460 height 20
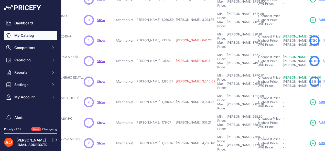
click at [175, 112] on td "RON 537.21" at bounding box center [195, 122] width 41 height 20
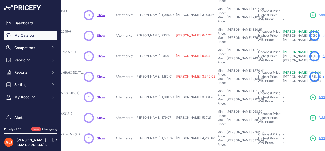
scroll to position [160, 82]
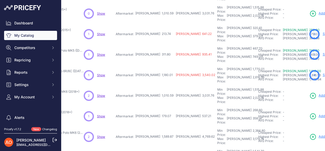
drag, startPoint x: 143, startPoint y: 101, endPoint x: 158, endPoint y: 100, distance: 14.4
drag, startPoint x: 143, startPoint y: 118, endPoint x: 153, endPoint y: 116, distance: 10.4
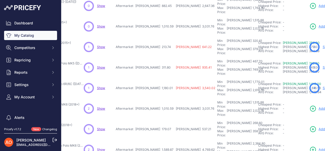
scroll to position [173, 82]
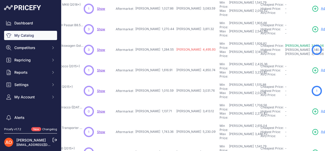
scroll to position [0, 82]
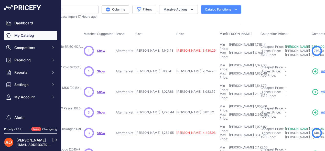
drag, startPoint x: 142, startPoint y: 49, endPoint x: 155, endPoint y: 49, distance: 12.6
click at [155, 49] on td "RON 1,143.43" at bounding box center [154, 50] width 41 height 21
drag, startPoint x: 143, startPoint y: 65, endPoint x: 152, endPoint y: 65, distance: 9.2
click at [152, 69] on span "RON 918.24" at bounding box center [153, 71] width 36 height 4
drag, startPoint x: 143, startPoint y: 81, endPoint x: 157, endPoint y: 81, distance: 14.3
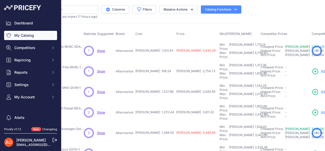
click at [157, 81] on tr "Kit Exterior Complet R - Volkswagen Polo MK6 (2018+) Show" at bounding box center [214, 91] width 462 height 20
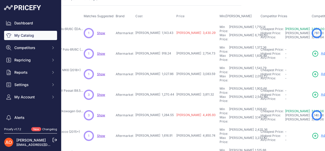
scroll to position [25, 82]
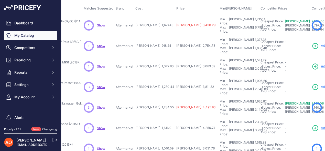
drag, startPoint x: 142, startPoint y: 71, endPoint x: 158, endPoint y: 71, distance: 15.4
click at [158, 77] on tr "Kit Complet Bara Fata si Grila R-Line - VW Passat B8.5 (2020+)" at bounding box center [214, 87] width 462 height 20
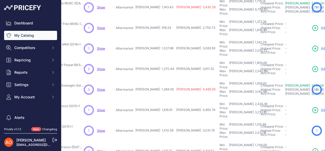
scroll to position [51, 82]
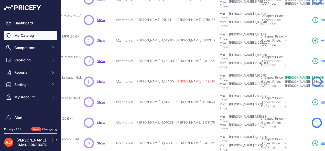
drag, startPoint x: 142, startPoint y: 62, endPoint x: 157, endPoint y: 62, distance: 15.4
click at [157, 71] on tr "Kit Complet Bara Fata si Grila R-Line - Volkswagen Golf 8 (2020+)" at bounding box center [214, 81] width 462 height 20
drag, startPoint x: 143, startPoint y: 80, endPoint x: 157, endPoint y: 80, distance: 13.8
click at [157, 92] on tr "Kit Exterior Complet R - Volkswagen Scirocco (2015+) Show" at bounding box center [214, 102] width 462 height 20
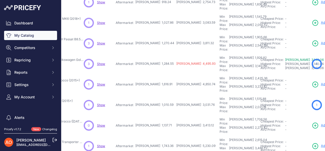
scroll to position [77, 82]
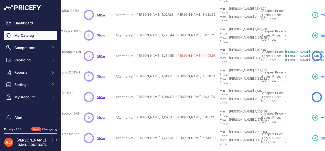
drag, startPoint x: 144, startPoint y: 69, endPoint x: 155, endPoint y: 69, distance: 11.3
click at [155, 87] on td "RON 1,010.59" at bounding box center [154, 97] width 41 height 20
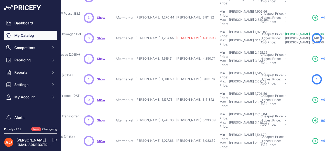
scroll to position [102, 82]
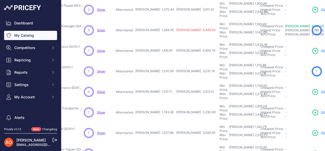
drag, startPoint x: 143, startPoint y: 60, endPoint x: 160, endPoint y: 61, distance: 17.2
click at [160, 81] on tr "Kit Complet Bara Fata R - Volkswagen Scirocco (2008-2017)" at bounding box center [214, 91] width 462 height 20
drag, startPoint x: 143, startPoint y: 77, endPoint x: 157, endPoint y: 75, distance: 14.1
click at [157, 102] on tr "Kit Complet Caroserie ABT - Volkswagen Transporter T6 (2015-2019)" at bounding box center [214, 112] width 462 height 20
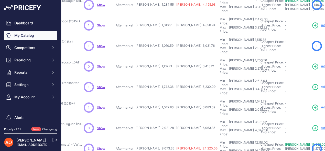
drag, startPoint x: 143, startPoint y: 68, endPoint x: 155, endPoint y: 69, distance: 11.9
click at [155, 97] on td "RON 1,027.86" at bounding box center [154, 107] width 41 height 20
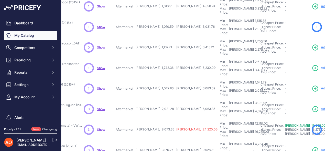
scroll to position [154, 82]
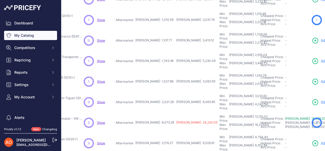
drag, startPoint x: 143, startPoint y: 60, endPoint x: 158, endPoint y: 60, distance: 15.6
click at [158, 92] on tr "Kit Complet Bara Fata R-Line - Volkswagen Tiguan (2020+)" at bounding box center [214, 102] width 462 height 20
click at [144, 112] on td "RON 8,073.35" at bounding box center [154, 122] width 41 height 20
drag, startPoint x: 143, startPoint y: 75, endPoint x: 155, endPoint y: 76, distance: 11.8
click at [155, 120] on span "RON 8,073.35" at bounding box center [154, 122] width 39 height 4
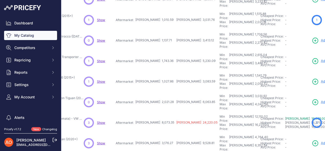
drag, startPoint x: 143, startPoint y: 91, endPoint x: 159, endPoint y: 93, distance: 15.8
click at [159, 133] on tr "Kit Exterior Complet R - Volkswagen Tiguan (2020+) Show" at bounding box center [214, 143] width 462 height 20
drag, startPoint x: 142, startPoint y: 109, endPoint x: 156, endPoint y: 108, distance: 14.1
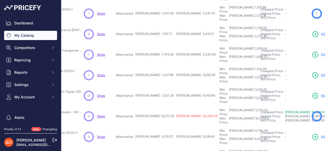
drag, startPoint x: 143, startPoint y: 118, endPoint x: 156, endPoint y: 117, distance: 13.3
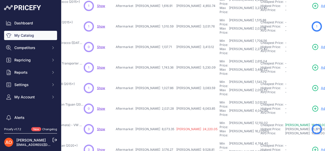
scroll to position [173, 82]
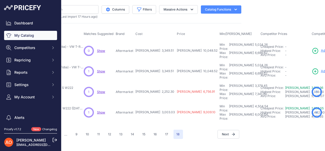
scroll to position [0, 80]
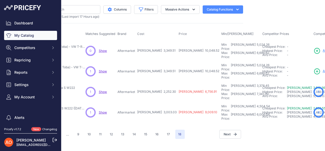
drag, startPoint x: 145, startPoint y: 48, endPoint x: 159, endPoint y: 50, distance: 14.2
click at [159, 50] on tr "Kit Conversie R 2022+ (Cu Ornamente Toba) - VW T-Roc (2019-2021)" at bounding box center [216, 50] width 462 height 21
drag, startPoint x: 145, startPoint y: 65, endPoint x: 158, endPoint y: 67, distance: 13.4
click at [158, 67] on td "RON 3,349.51" at bounding box center [156, 71] width 41 height 20
drag, startPoint x: 144, startPoint y: 81, endPoint x: 160, endPoint y: 81, distance: 15.4
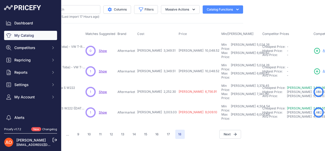
click at [160, 81] on tr "Kit Exterior S450 AMG – Mercedes Clasa S W222 Show" at bounding box center [216, 91] width 462 height 20
drag, startPoint x: 144, startPoint y: 97, endPoint x: 159, endPoint y: 97, distance: 14.9
click at [159, 102] on tr "Kit Exterior S63 AMG - Mercedes Clasa S W222 (2014-2020)" at bounding box center [216, 112] width 462 height 20
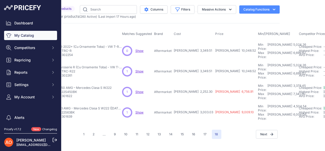
scroll to position [0, 0]
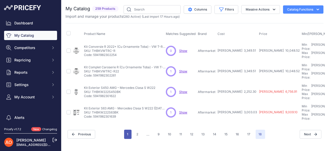
click at [131, 129] on button "1" at bounding box center [127, 133] width 7 height 9
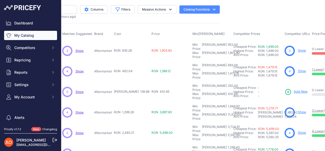
scroll to position [0, 165]
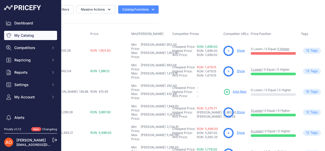
click at [237, 48] on link "Show" at bounding box center [241, 50] width 8 height 4
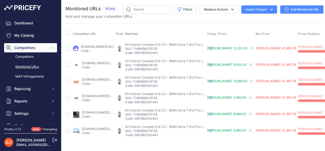
click at [105, 95] on link "autotuningeurope.com/products/body-kit-suitable-for-bmw-7-series-g12-2015-02201…" at bounding box center [98, 96] width 33 height 4
click at [107, 46] on link "angeleye.ro/pachet-exterior-complet-compatibil-cu-seria-7-g12-lci-2019-2022-m-t…" at bounding box center [97, 47] width 33 height 4
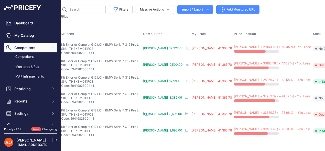
scroll to position [0, 0]
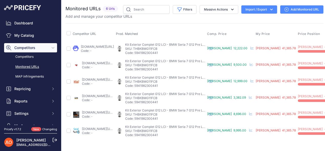
click at [153, 22] on div "Monitored URLs 6 Urls" at bounding box center [195, 72] width 258 height 134
click at [93, 48] on link "angeleye.ro/pachet-exterior-complet-compatibil-cu-seria-7-g12-lci-2019-2022-m-t…" at bounding box center [97, 47] width 33 height 4
click at [101, 62] on link "angelsauto.ro/produs/pachet-exterior-compatibil-cu-bmw-g12-seria-7-2015-02-2019…" at bounding box center [98, 63] width 33 height 4
click at [103, 80] on link "autosema.ro/produs/pachet-exterior-bmw-seria-7-g12-2015-2019-m-technik-design/?…" at bounding box center [98, 79] width 33 height 4
click at [104, 96] on link "autotuningeurope.com/products/body-kit-suitable-for-bmw-7-series-g12-2015-02201…" at bounding box center [98, 96] width 33 height 4
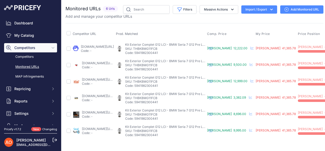
click at [112, 111] on link "deluxetuning.ro/cumpara/pachet-exterior-compatibil-cu-bmw-g12-seria-7-2015-2019…" at bounding box center [98, 112] width 33 height 4
click at [96, 128] on link "sealauto.ro/produs/pachet-exterior-bmw-seria-7-g11-g12-2015-m-design/?prirule_j…" at bounding box center [98, 129] width 33 height 4
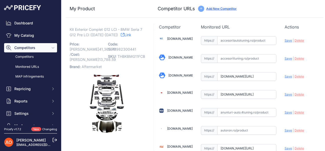
click at [121, 36] on link "Link" at bounding box center [126, 35] width 11 height 6
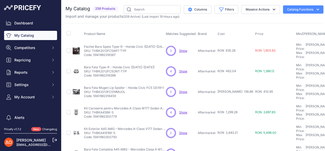
drag, startPoint x: 214, startPoint y: 49, endPoint x: 224, endPoint y: 49, distance: 9.5
click at [224, 49] on tr "Pachet Bara Spate Type-R - Honda Civic (2016-2021) Show" at bounding box center [294, 50] width 456 height 21
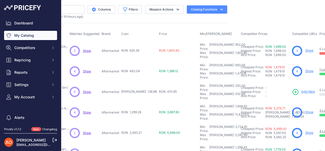
scroll to position [0, 98]
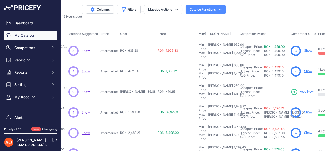
drag, startPoint x: 116, startPoint y: 62, endPoint x: 135, endPoint y: 65, distance: 19.7
click at [135, 65] on tr "Bara Fata Type-R - Honda Civic (2016-2021)" at bounding box center [196, 71] width 456 height 20
drag, startPoint x: 129, startPoint y: 81, endPoint x: 134, endPoint y: 82, distance: 5.0
click at [134, 89] on span "RON 136.88" at bounding box center [138, 91] width 36 height 4
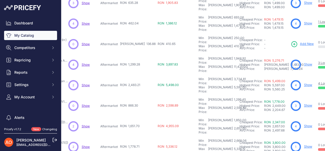
scroll to position [51, 98]
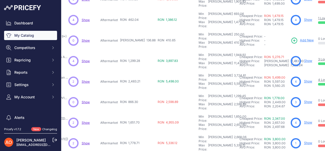
drag, startPoint x: 125, startPoint y: 47, endPoint x: 141, endPoint y: 46, distance: 15.9
click at [141, 51] on tr "Kit Caroserie pentru Mercedes A-Class W177 Sedan A45 ([DATE]-[DATE])" at bounding box center [196, 61] width 456 height 20
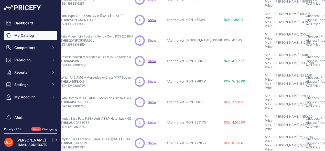
scroll to position [51, 0]
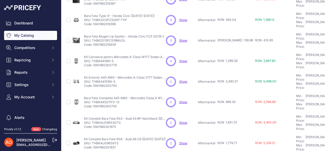
drag, startPoint x: 93, startPoint y: 47, endPoint x: 114, endPoint y: 46, distance: 21.8
click at [114, 59] on p "SKU: THBKA45BK-S" at bounding box center [125, 61] width 82 height 4
copy p "THBKA45BK-S"
drag, startPoint x: 133, startPoint y: 60, endPoint x: 120, endPoint y: 64, distance: 13.9
click at [120, 75] on div "Kit Exterior A45 AMG – Mercedes A-Class V177 Sedan (2018+) Kit Exterior A45 AMG…" at bounding box center [125, 81] width 82 height 12
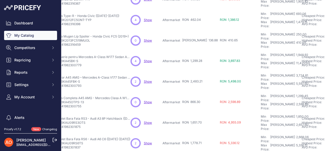
scroll to position [51, 39]
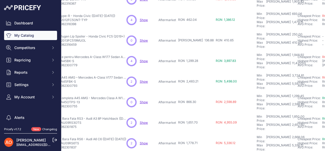
drag, startPoint x: 192, startPoint y: 62, endPoint x: 202, endPoint y: 69, distance: 12.2
click at [197, 79] on span "RON 2,483.21" at bounding box center [188, 81] width 20 height 4
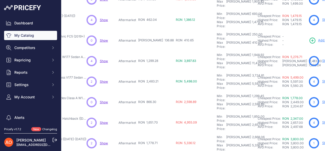
scroll to position [51, 112]
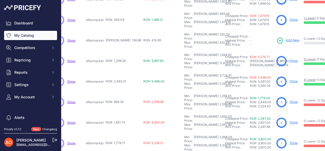
drag, startPoint x: 114, startPoint y: 78, endPoint x: 124, endPoint y: 79, distance: 9.5
click at [124, 92] on td "RON 866.30" at bounding box center [124, 102] width 38 height 20
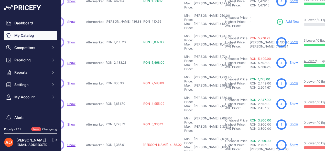
scroll to position [77, 112]
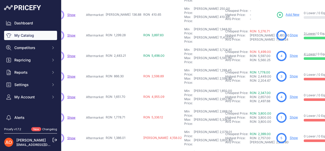
drag, startPoint x: 113, startPoint y: 69, endPoint x: 127, endPoint y: 70, distance: 14.7
click at [127, 87] on tr "Kit Complet Bara Fata RS3 - Audi A3 8P Hatchback (2009-2012)" at bounding box center [182, 97] width 456 height 20
drag, startPoint x: 113, startPoint y: 87, endPoint x: 129, endPoint y: 87, distance: 16.1
click at [127, 107] on tr "Kit Complet Bara Fata RS6 - Audi A6 C6 (2009-2011) Show" at bounding box center [182, 117] width 456 height 20
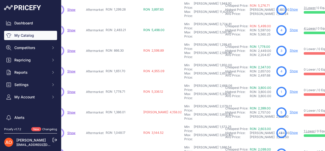
drag, startPoint x: 114, startPoint y: 77, endPoint x: 127, endPoint y: 78, distance: 12.6
click at [127, 102] on td "RON 1,386.01" at bounding box center [124, 112] width 38 height 20
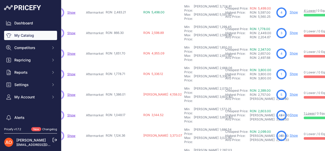
scroll to position [128, 112]
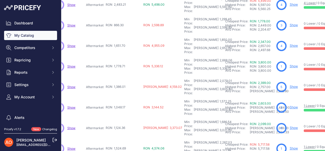
drag, startPoint x: 112, startPoint y: 68, endPoint x: 125, endPoint y: 68, distance: 13.1
click at [125, 97] on td "RON 1,048.17" at bounding box center [124, 107] width 38 height 20
drag, startPoint x: 114, startPoint y: 85, endPoint x: 122, endPoint y: 85, distance: 8.2
click at [122, 125] on span "RON 1,124.36" at bounding box center [115, 127] width 19 height 4
drag, startPoint x: 112, startPoint y: 84, endPoint x: 126, endPoint y: 82, distance: 13.4
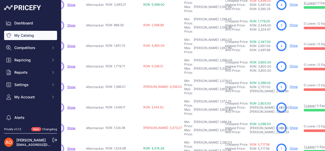
click at [126, 118] on td "RON 1,124.36" at bounding box center [124, 128] width 38 height 20
drag, startPoint x: 113, startPoint y: 100, endPoint x: 127, endPoint y: 100, distance: 13.3
click at [127, 138] on td "RON 1,524.69" at bounding box center [124, 148] width 38 height 20
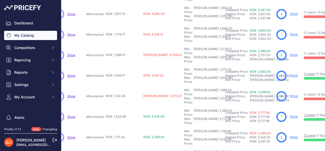
scroll to position [160, 112]
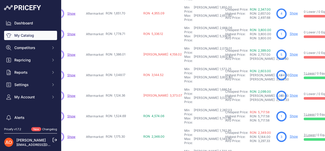
drag, startPoint x: 113, startPoint y: 86, endPoint x: 125, endPoint y: 86, distance: 11.8
click at [125, 126] on td "RON 1,175.30" at bounding box center [124, 136] width 38 height 20
drag, startPoint x: 114, startPoint y: 101, endPoint x: 129, endPoint y: 101, distance: 15.4
drag, startPoint x: 113, startPoint y: 116, endPoint x: 128, endPoint y: 117, distance: 15.7
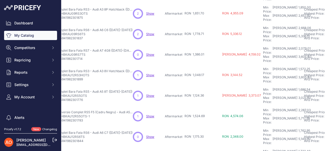
scroll to position [160, 0]
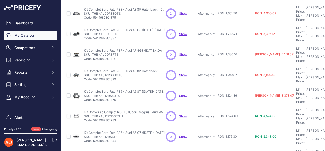
drag, startPoint x: 92, startPoint y: 118, endPoint x: 118, endPoint y: 118, distance: 26.4
copy p "THBKAU15RS7TS"
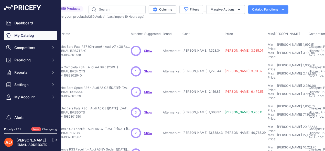
scroll to position [0, 35]
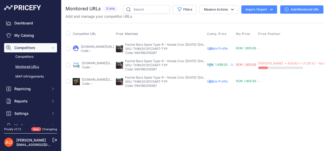
scroll to position [0, 72]
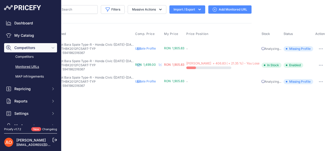
click at [320, 49] on button "button" at bounding box center [321, 48] width 10 height 7
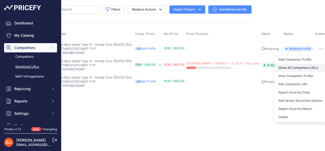
click at [292, 68] on link "Show All Competitors URLs" at bounding box center [301, 68] width 52 height 8
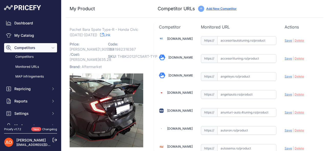
click at [100, 35] on link "Link" at bounding box center [105, 35] width 11 height 6
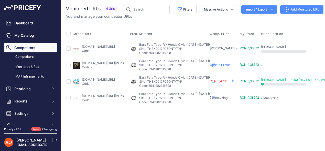
scroll to position [0, 43]
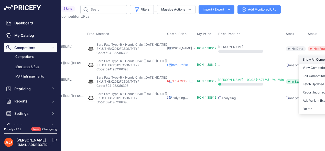
click at [299, 59] on link "Show All Competitors URLs" at bounding box center [325, 59] width 52 height 8
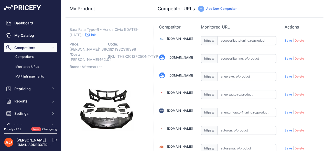
click at [90, 33] on link "Link" at bounding box center [91, 35] width 11 height 6
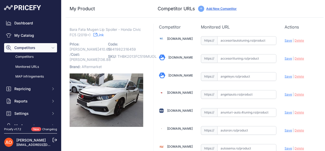
click at [94, 36] on icon at bounding box center [95, 35] width 4 height 4
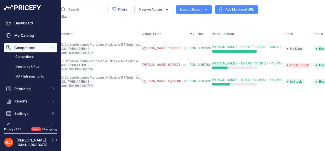
scroll to position [0, 71]
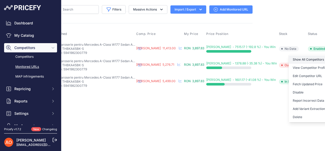
click at [304, 59] on link "Show All Competitors URLs" at bounding box center [315, 59] width 52 height 8
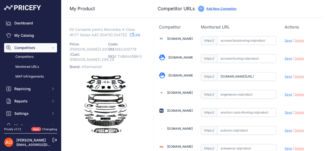
click at [130, 34] on link "Link" at bounding box center [135, 35] width 11 height 6
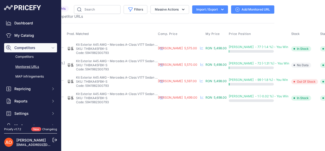
scroll to position [0, 63]
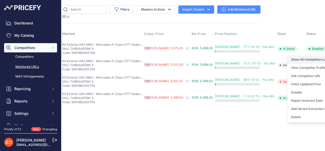
click at [296, 58] on link "Show All Competitors URLs" at bounding box center [313, 59] width 52 height 8
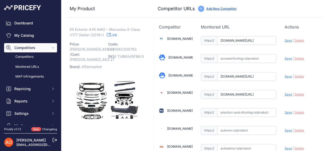
click at [112, 36] on link "Link" at bounding box center [112, 35] width 11 height 6
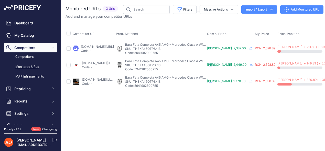
scroll to position [0, 75]
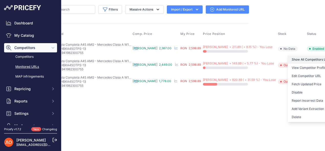
click at [306, 58] on link "Show All Competitors URLs" at bounding box center [314, 59] width 52 height 8
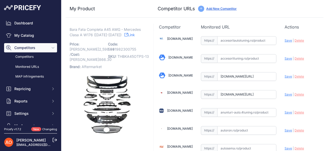
click at [124, 36] on link "Link" at bounding box center [129, 35] width 11 height 6
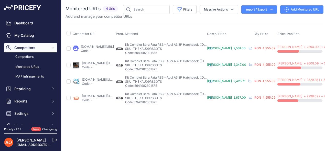
scroll to position [0, 76]
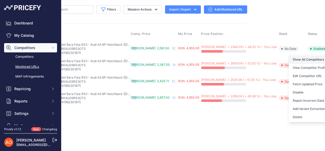
click at [289, 57] on link "Show All Competitors URLs" at bounding box center [315, 59] width 52 height 8
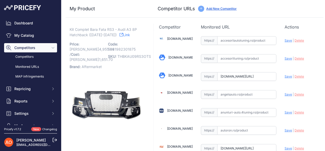
click at [120, 35] on link "Link" at bounding box center [125, 35] width 11 height 6
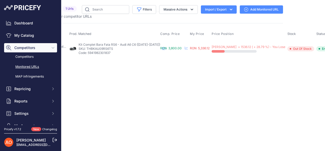
scroll to position [0, 62]
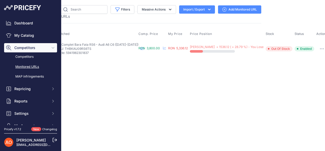
click at [320, 49] on button "button" at bounding box center [322, 48] width 10 height 7
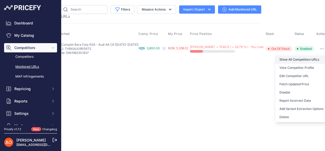
click at [295, 61] on link "Show All Competitors URLs" at bounding box center [302, 59] width 52 height 8
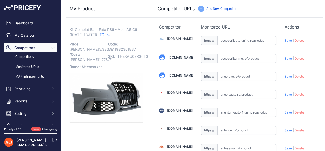
click at [100, 35] on link "Link" at bounding box center [105, 35] width 11 height 6
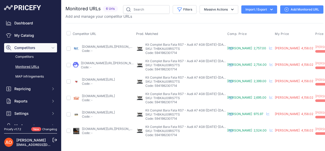
scroll to position [0, 83]
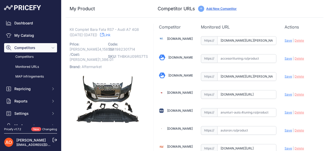
click at [100, 33] on icon at bounding box center [102, 35] width 4 height 4
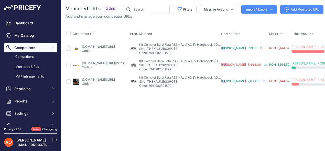
scroll to position [0, 78]
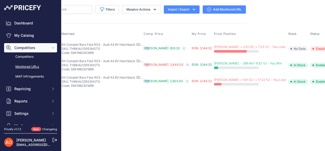
drag, startPoint x: 321, startPoint y: 48, endPoint x: 228, endPoint y: 26, distance: 95.5
click at [228, 26] on div "Competitor URL Prod. Matched Comp. Price My Price" at bounding box center [117, 56] width 258 height 67
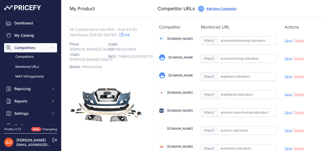
click at [121, 37] on link "Link" at bounding box center [125, 35] width 11 height 6
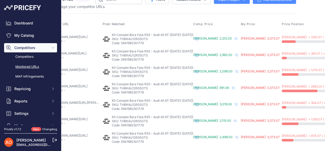
scroll to position [13, 91]
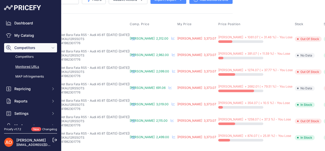
drag, startPoint x: 316, startPoint y: 35, endPoint x: 257, endPoint y: 28, distance: 59.7
click at [294, 30] on td "Out Of Stock" at bounding box center [308, 38] width 29 height 17
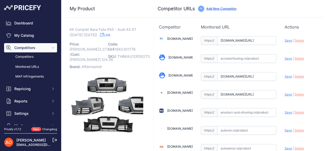
click at [100, 34] on link "Link" at bounding box center [105, 35] width 11 height 6
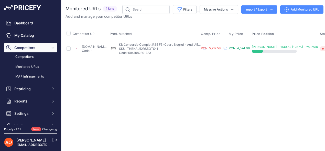
scroll to position [0, 58]
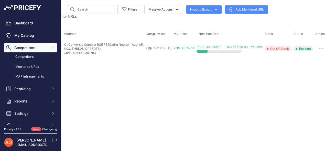
click at [319, 47] on button "button" at bounding box center [321, 48] width 10 height 7
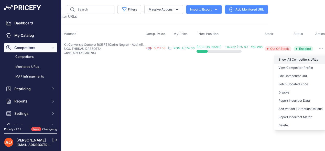
click at [294, 60] on link "Show All Competitors URLs" at bounding box center [301, 59] width 52 height 8
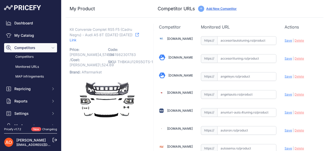
click at [135, 33] on icon at bounding box center [137, 35] width 4 height 4
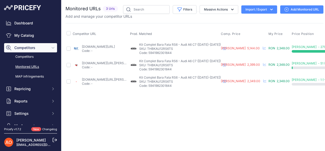
scroll to position [0, 56]
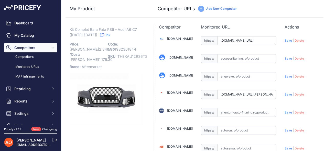
click at [102, 35] on link "Link" at bounding box center [105, 35] width 11 height 6
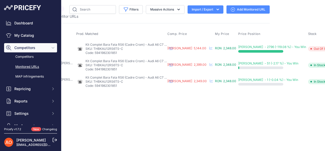
scroll to position [0, 62]
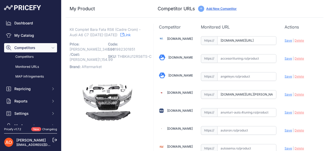
click at [120, 36] on link "Link" at bounding box center [125, 35] width 11 height 6
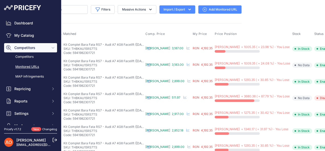
scroll to position [0, 90]
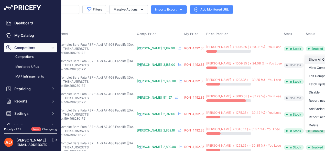
click at [305, 56] on link "Show All Competitors URLs" at bounding box center [331, 59] width 52 height 8
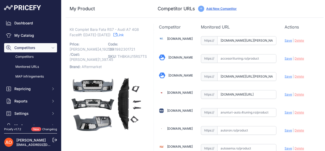
click at [113, 33] on link "Link" at bounding box center [118, 35] width 11 height 6
